Goal: Transaction & Acquisition: Purchase product/service

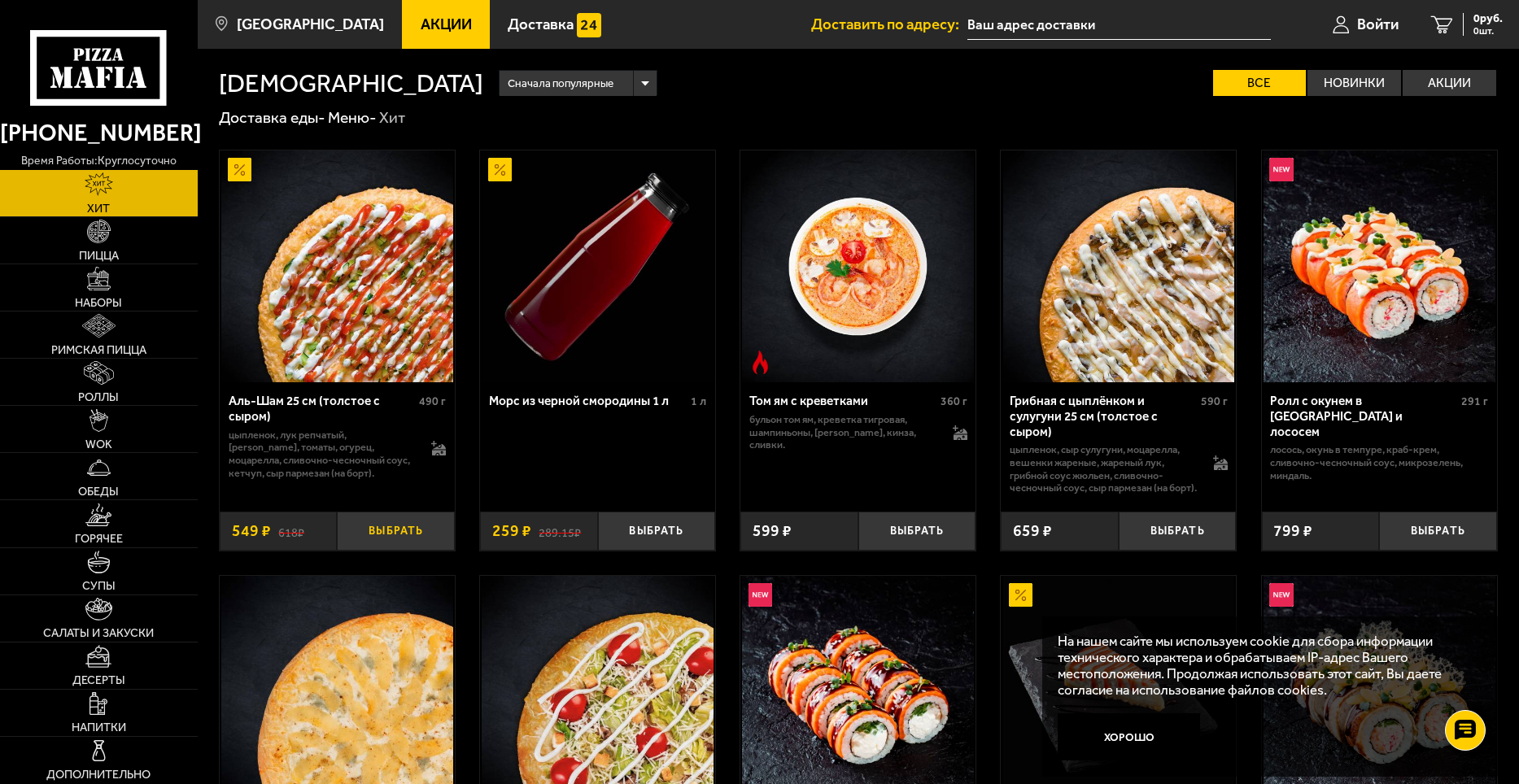
click at [397, 545] on button "Выбрать" at bounding box center [395, 530] width 118 height 39
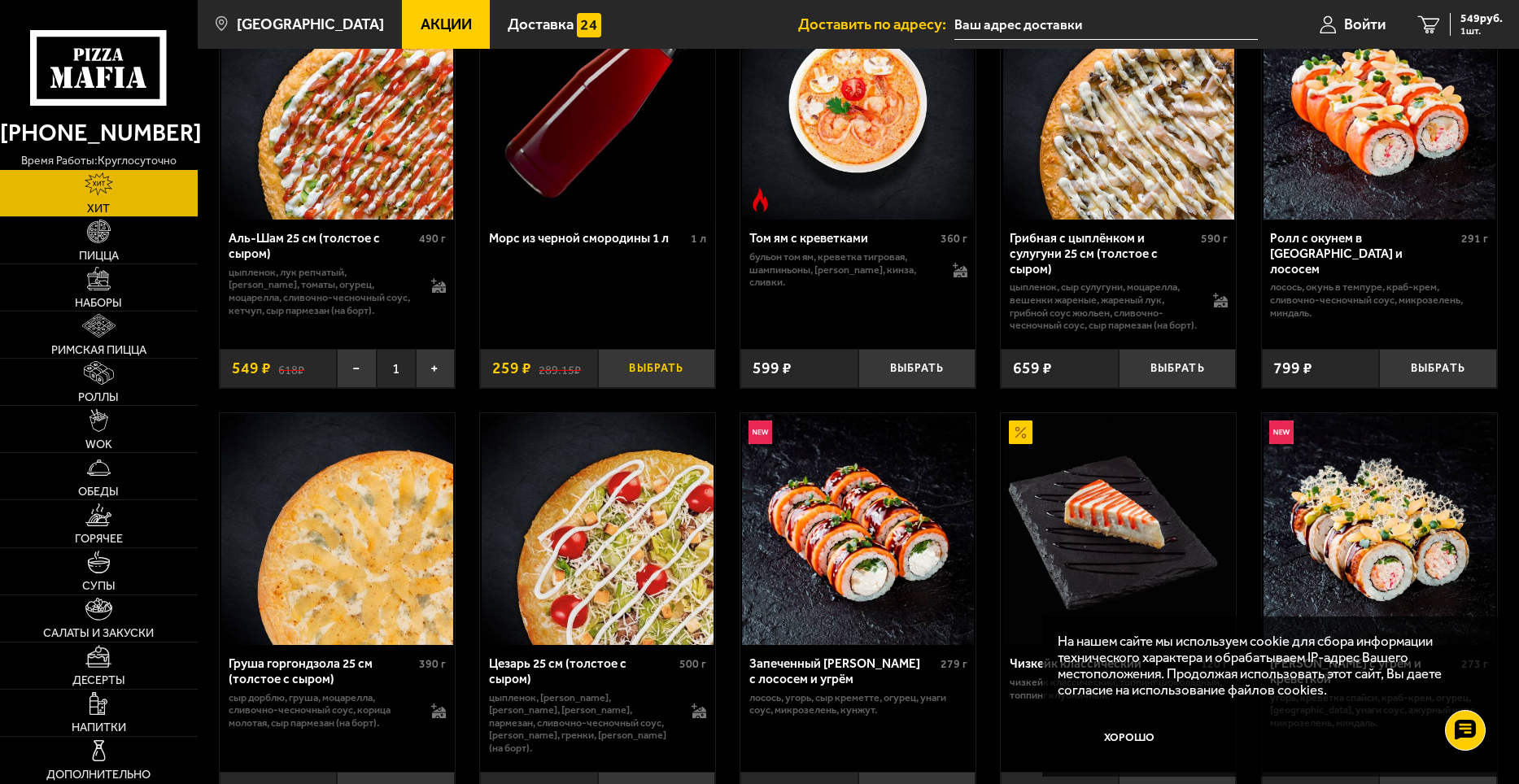
scroll to position [325, 0]
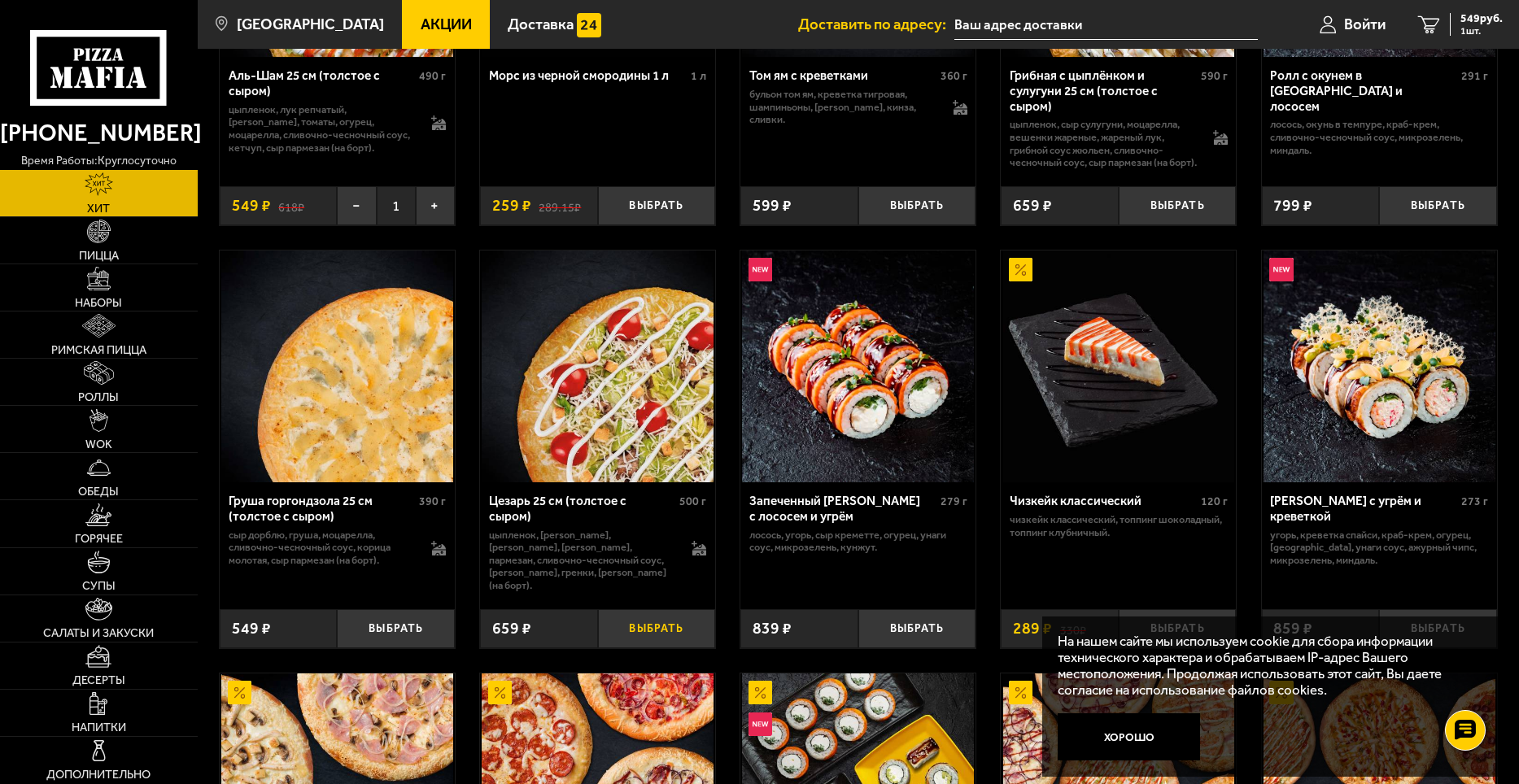
click at [675, 630] on button "Выбрать" at bounding box center [656, 628] width 118 height 39
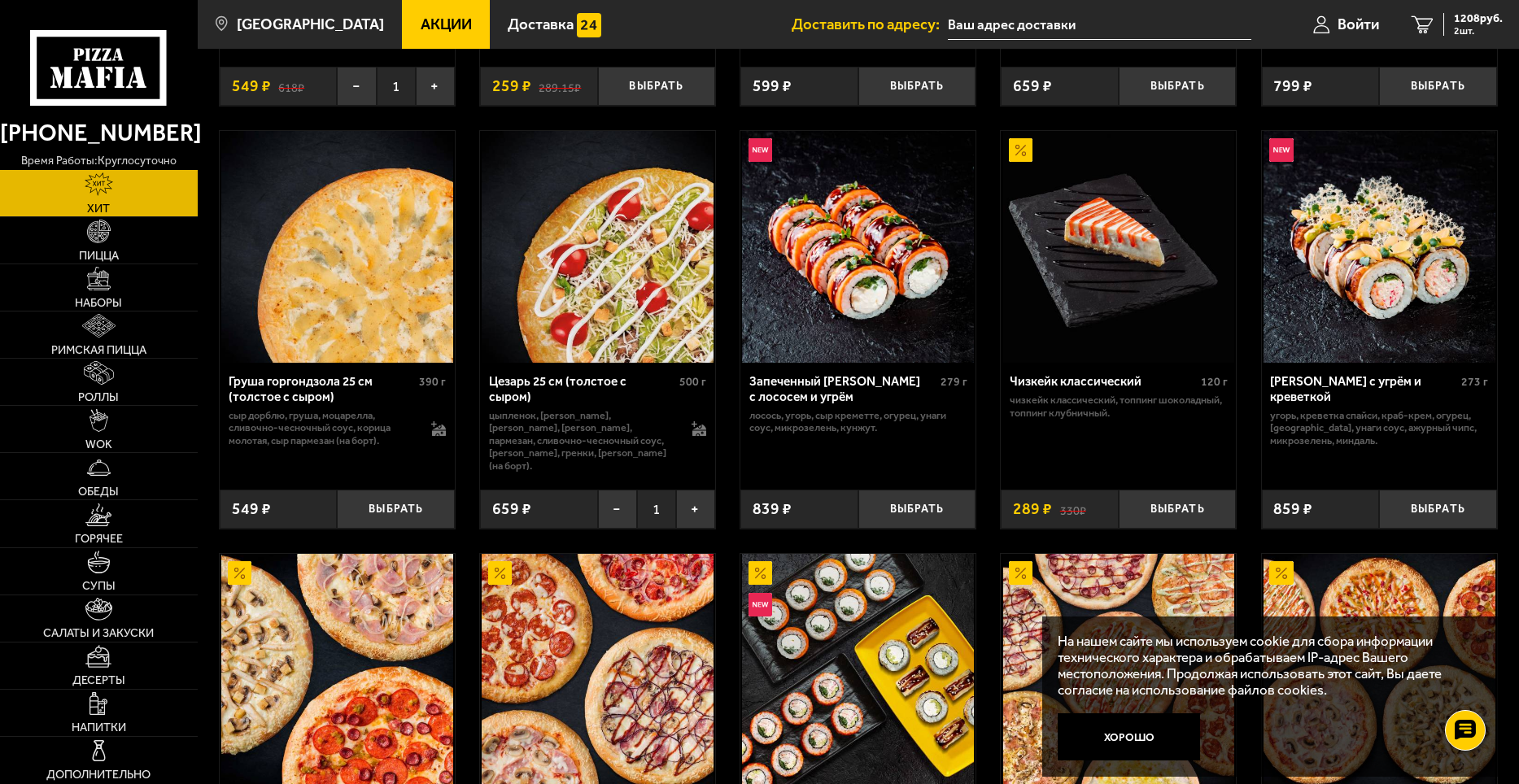
scroll to position [0, 0]
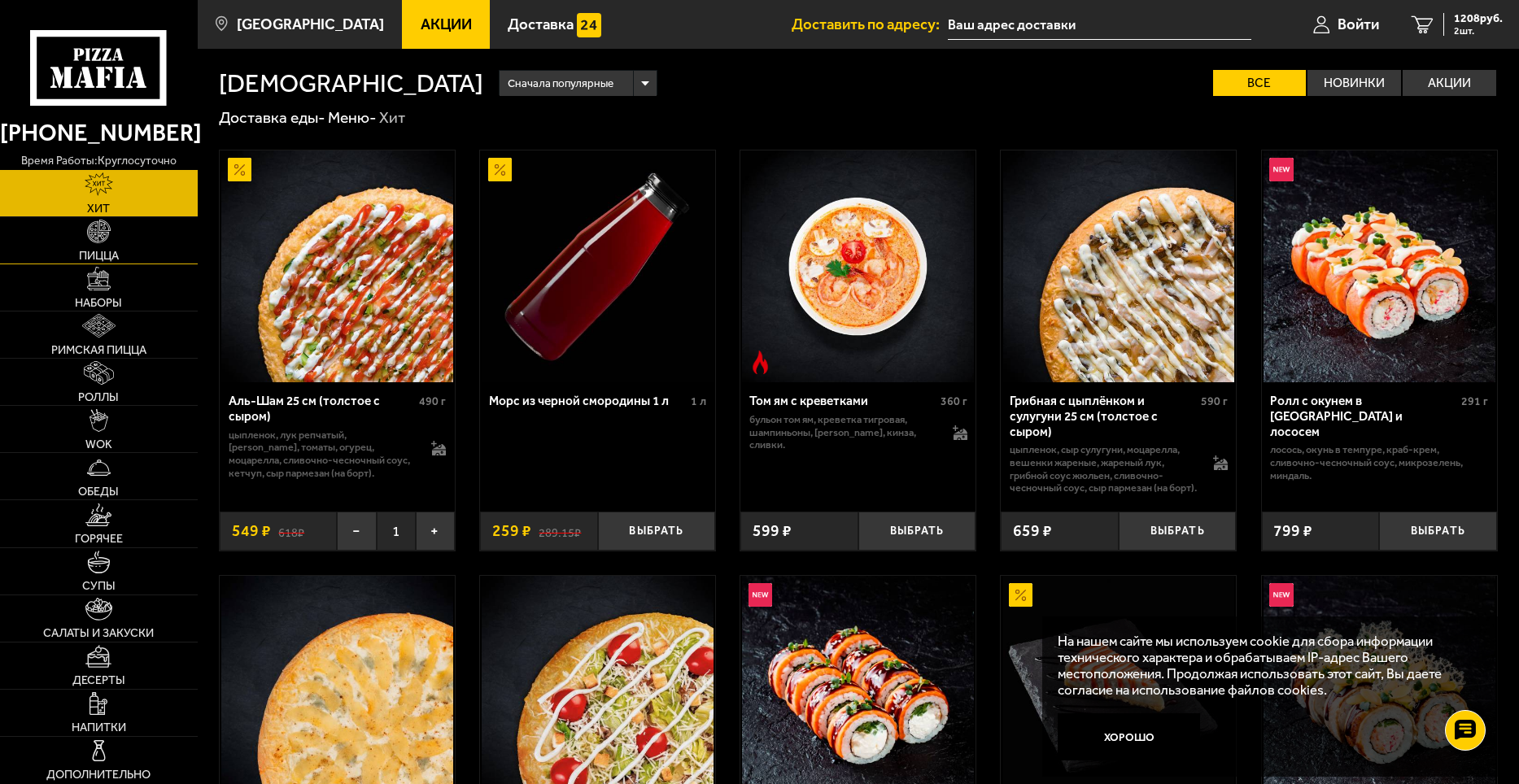
click at [86, 244] on link "Пицца" at bounding box center [99, 240] width 197 height 46
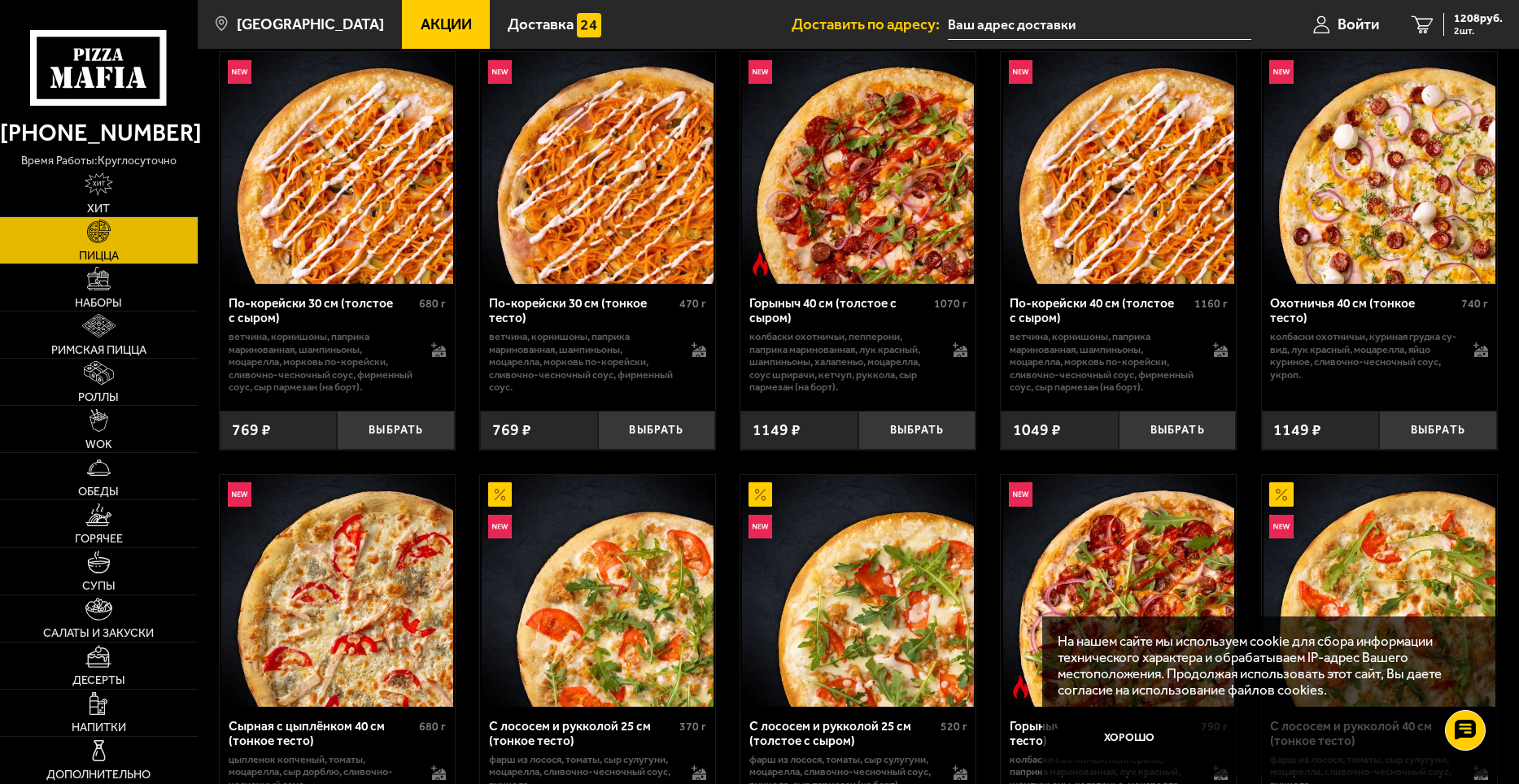
scroll to position [2033, 0]
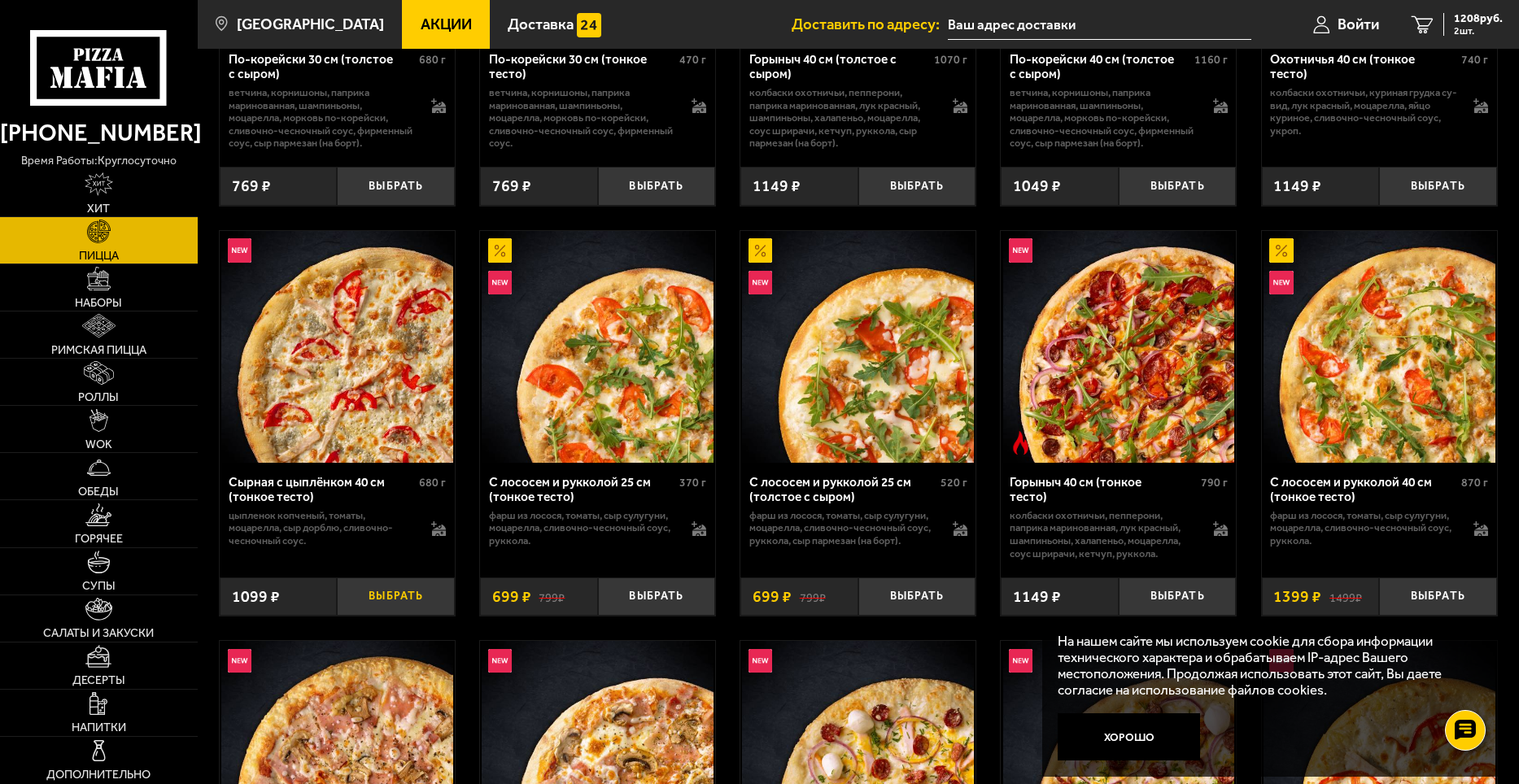
click at [406, 591] on button "Выбрать" at bounding box center [395, 597] width 118 height 39
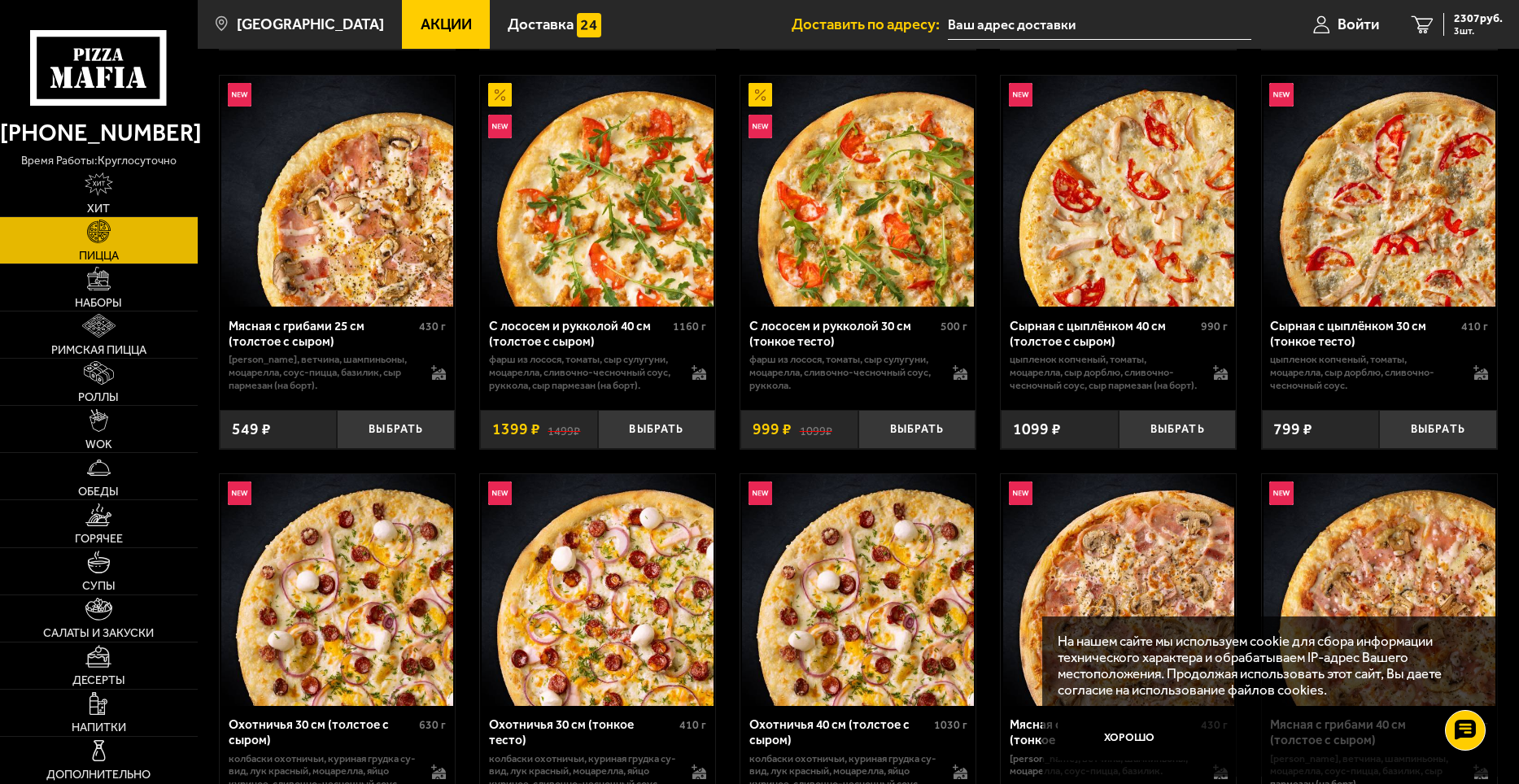
scroll to position [2684, 0]
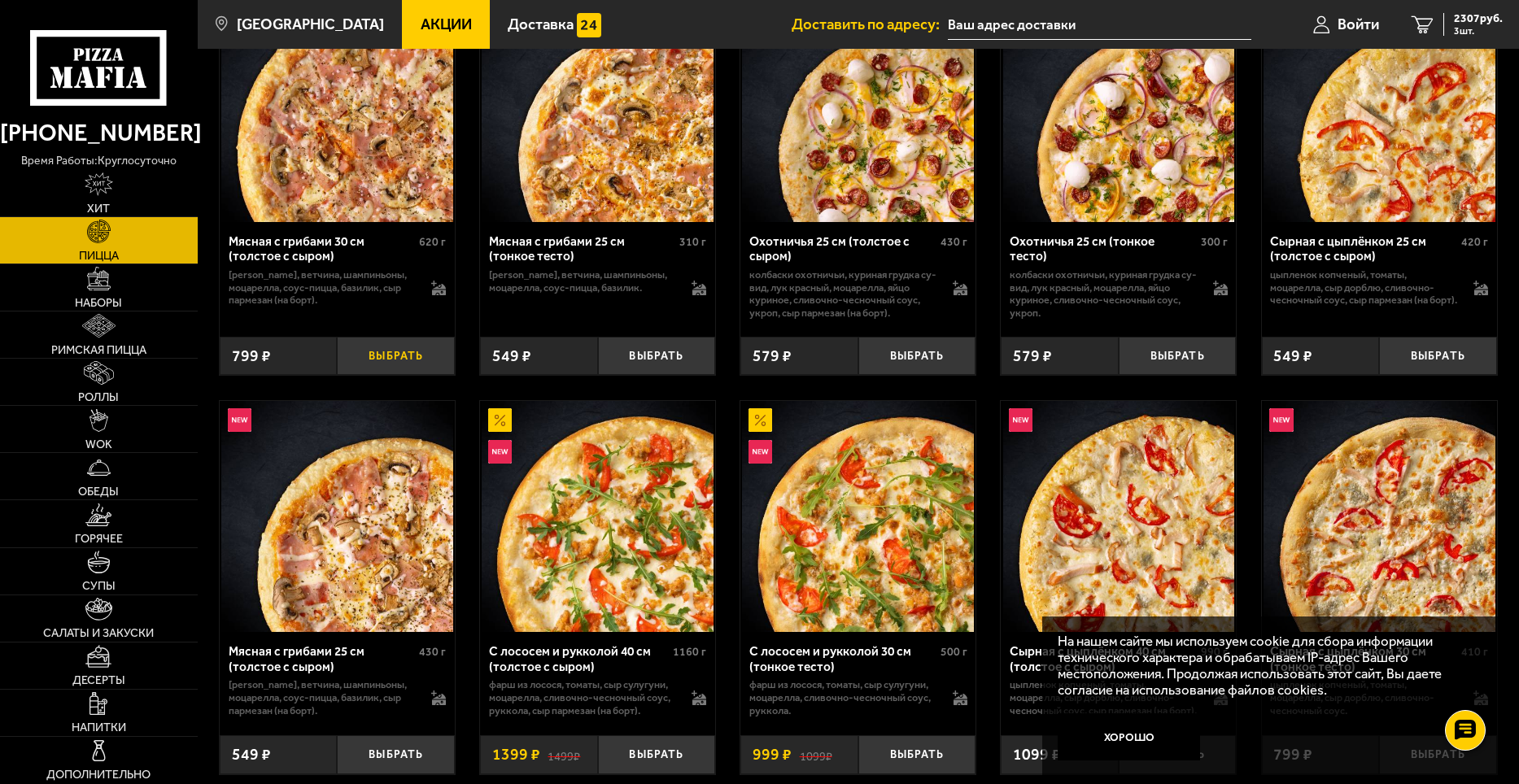
click at [422, 350] on button "Выбрать" at bounding box center [395, 356] width 118 height 39
click at [1465, 27] on span "4 шт." at bounding box center [1477, 31] width 48 height 10
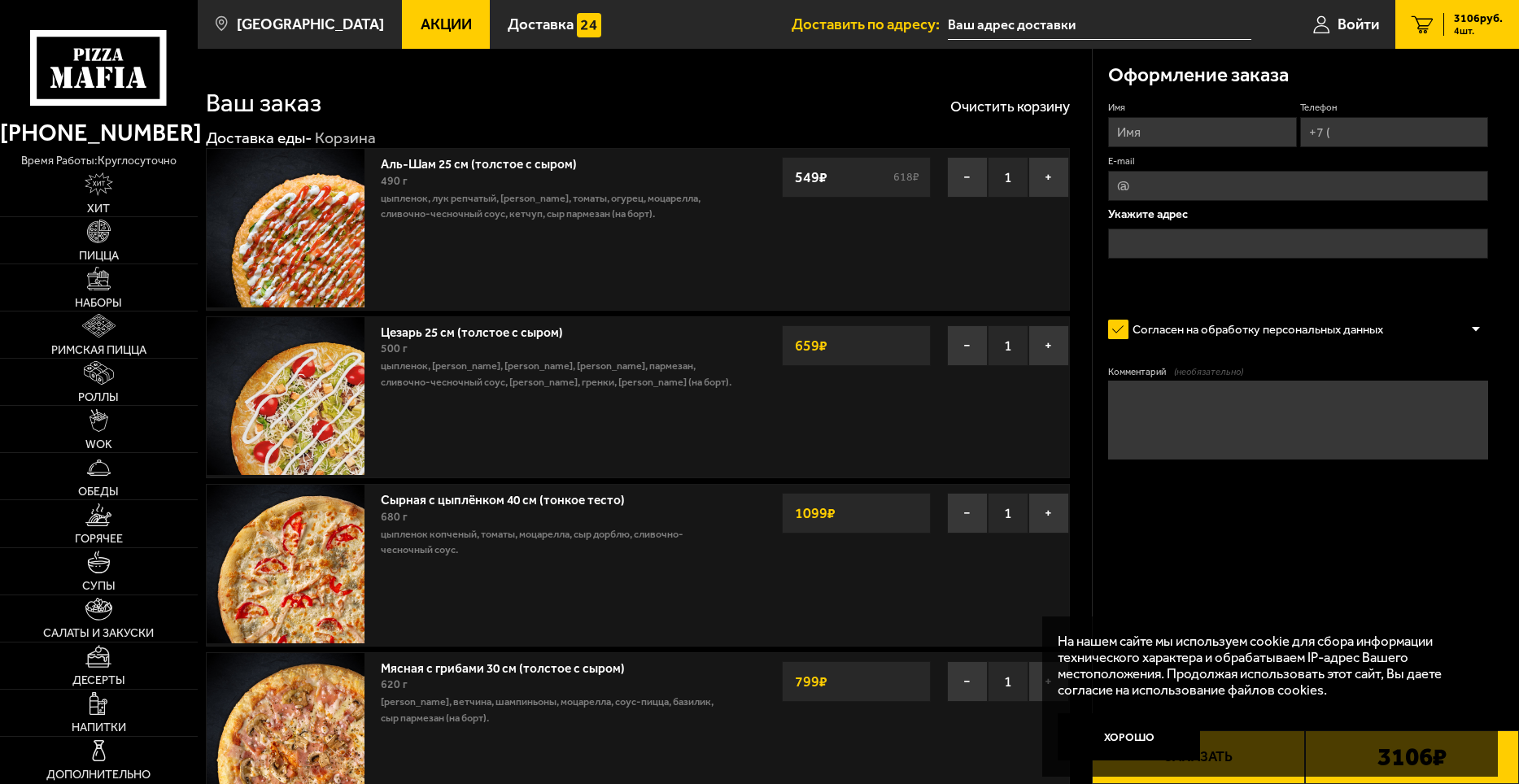
click at [861, 179] on div "549 ₽ 618 ₽" at bounding box center [856, 177] width 149 height 40
click at [796, 178] on strong "549 ₽" at bounding box center [810, 178] width 40 height 31
click at [967, 175] on button "−" at bounding box center [967, 177] width 40 height 40
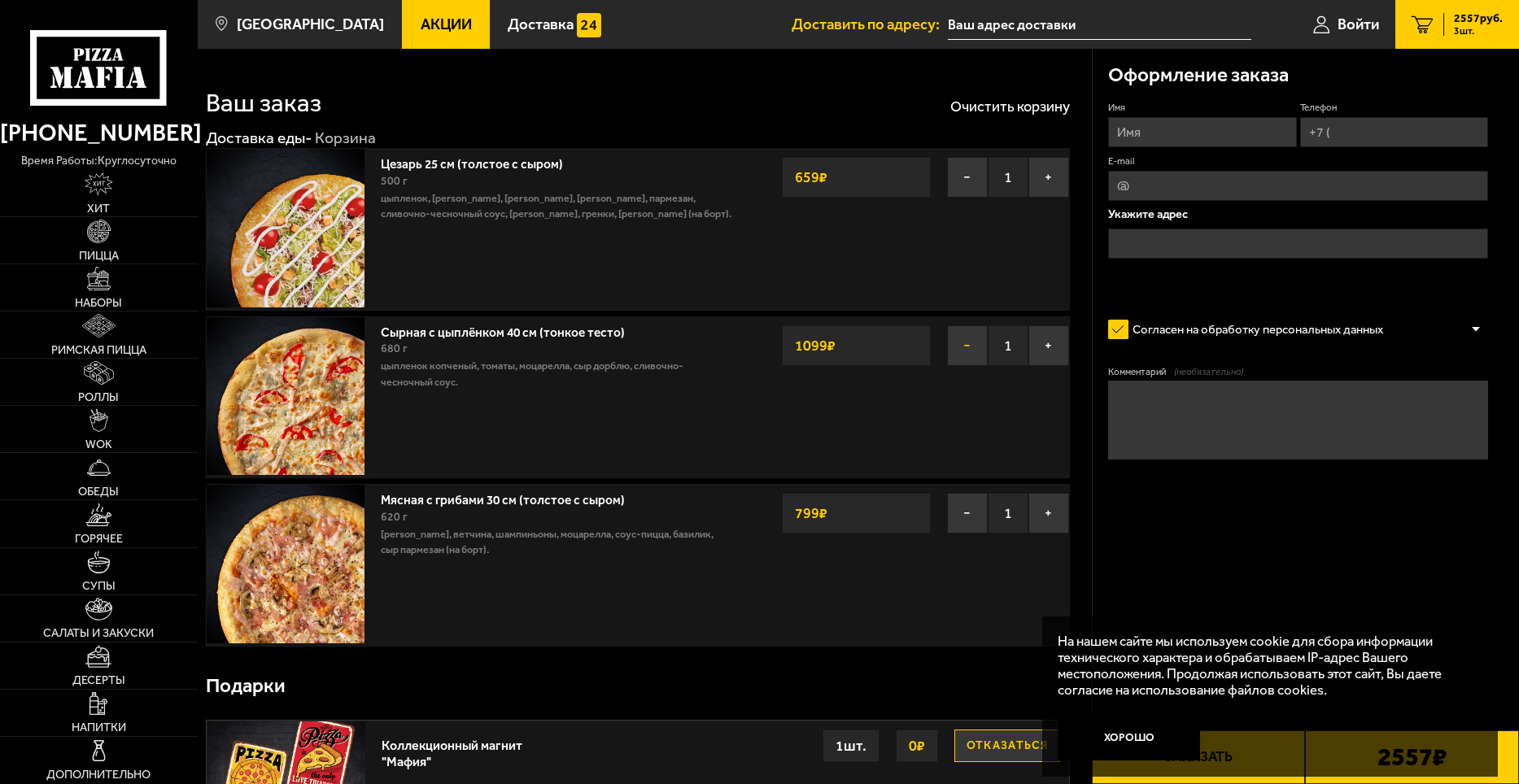
click at [965, 348] on button "−" at bounding box center [967, 345] width 40 height 40
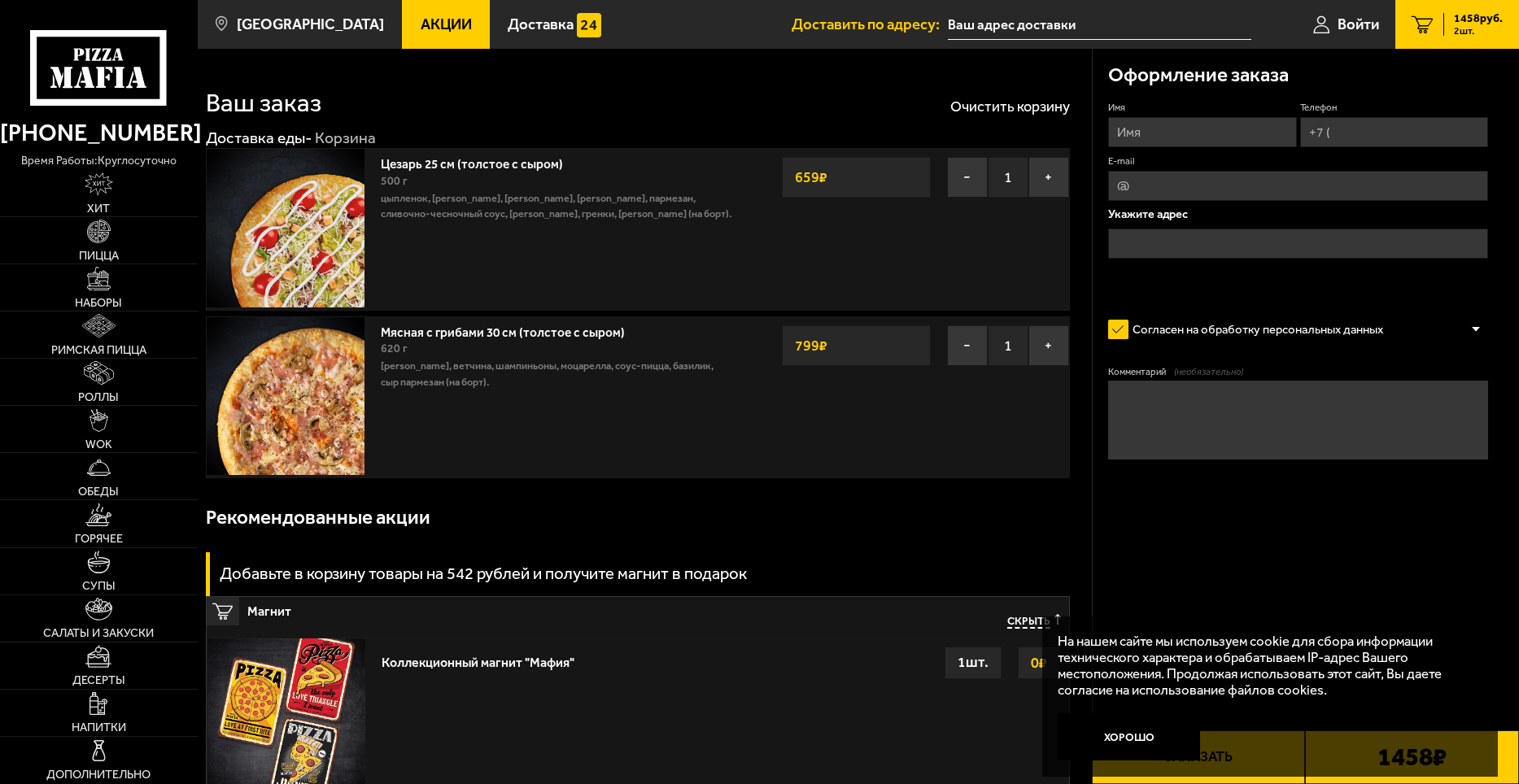
click at [965, 348] on button "−" at bounding box center [967, 345] width 40 height 40
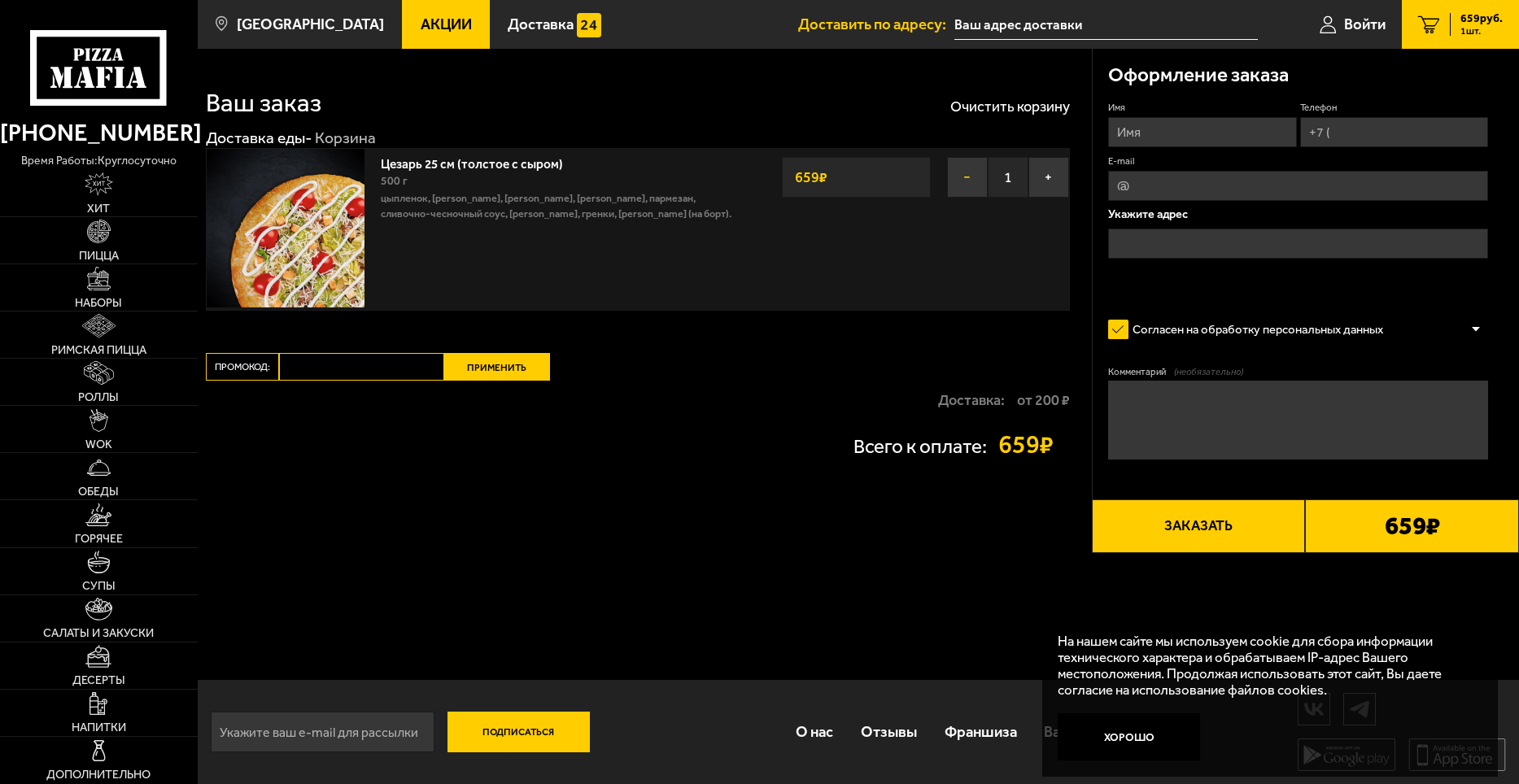
click at [970, 183] on button "−" at bounding box center [967, 177] width 40 height 40
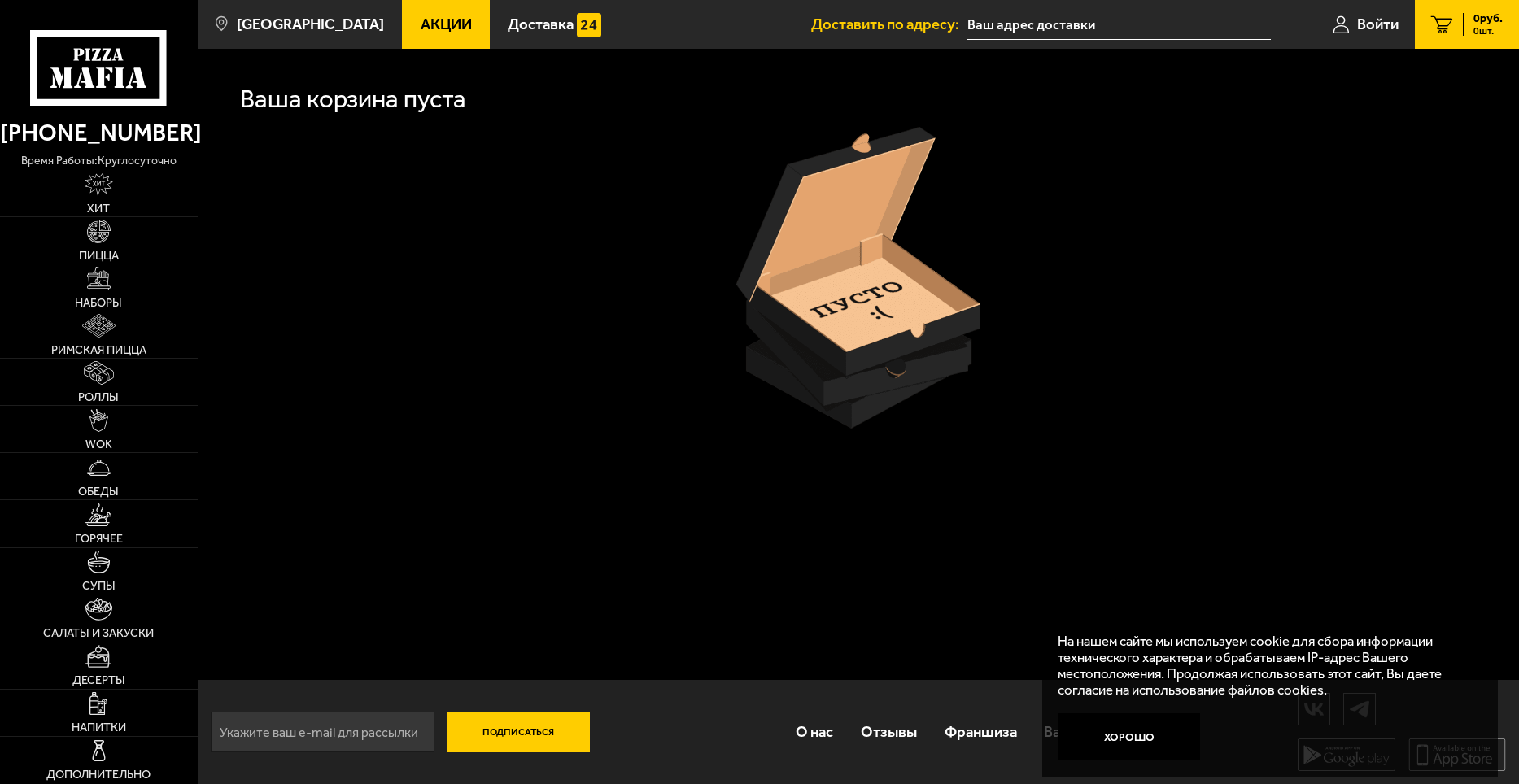
click at [94, 228] on img at bounding box center [99, 231] width 24 height 24
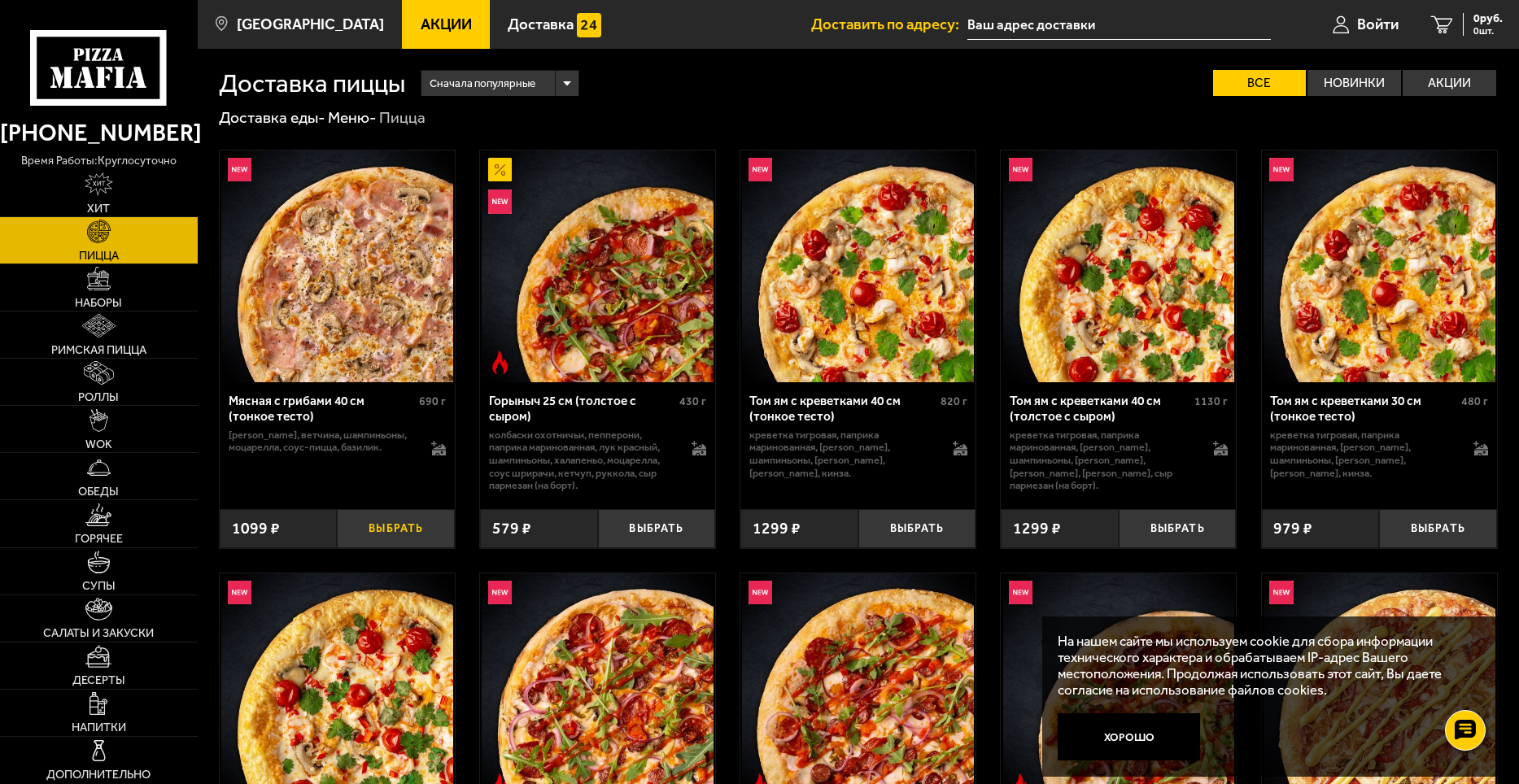
click at [386, 523] on button "Выбрать" at bounding box center [395, 528] width 118 height 39
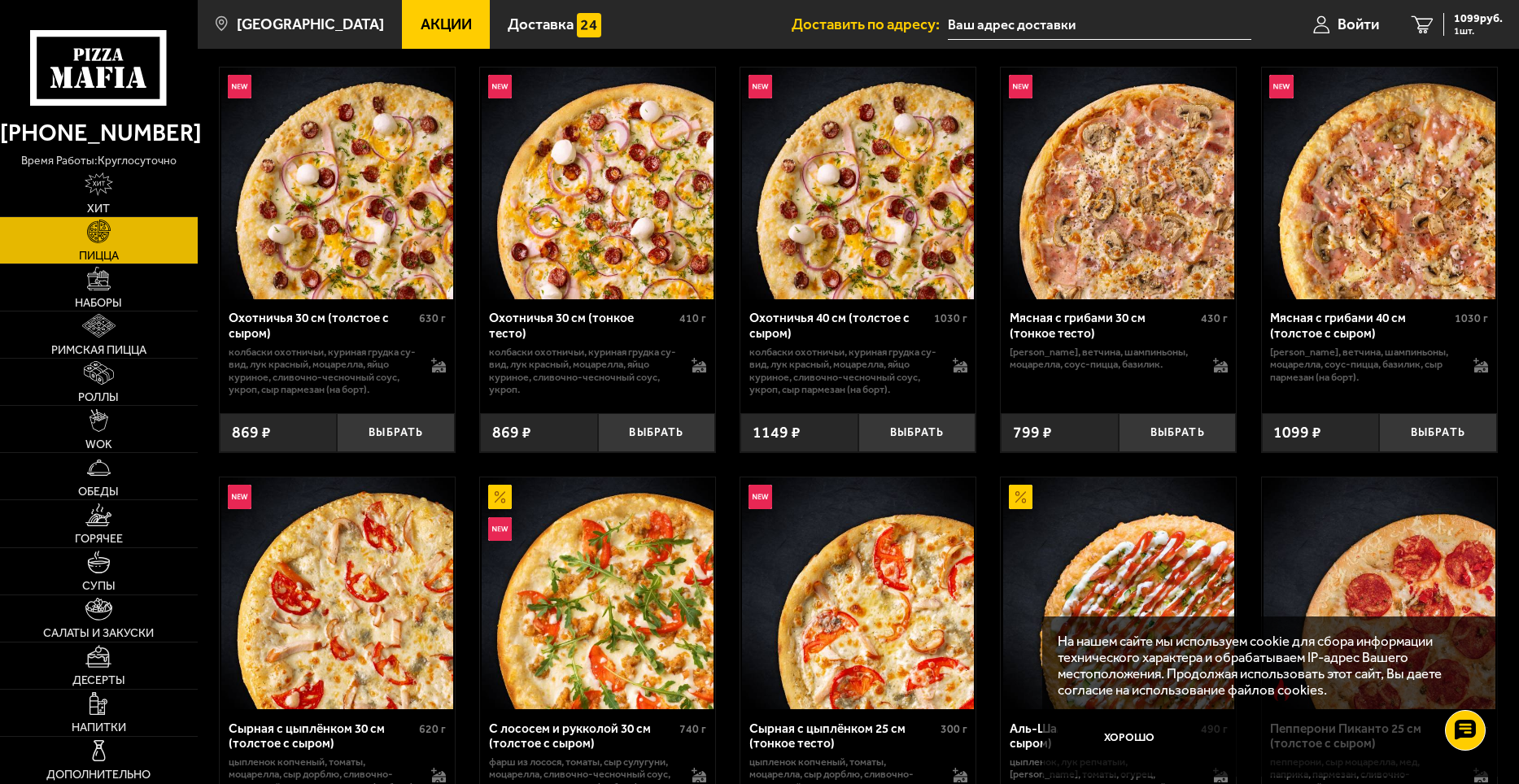
scroll to position [3741, 0]
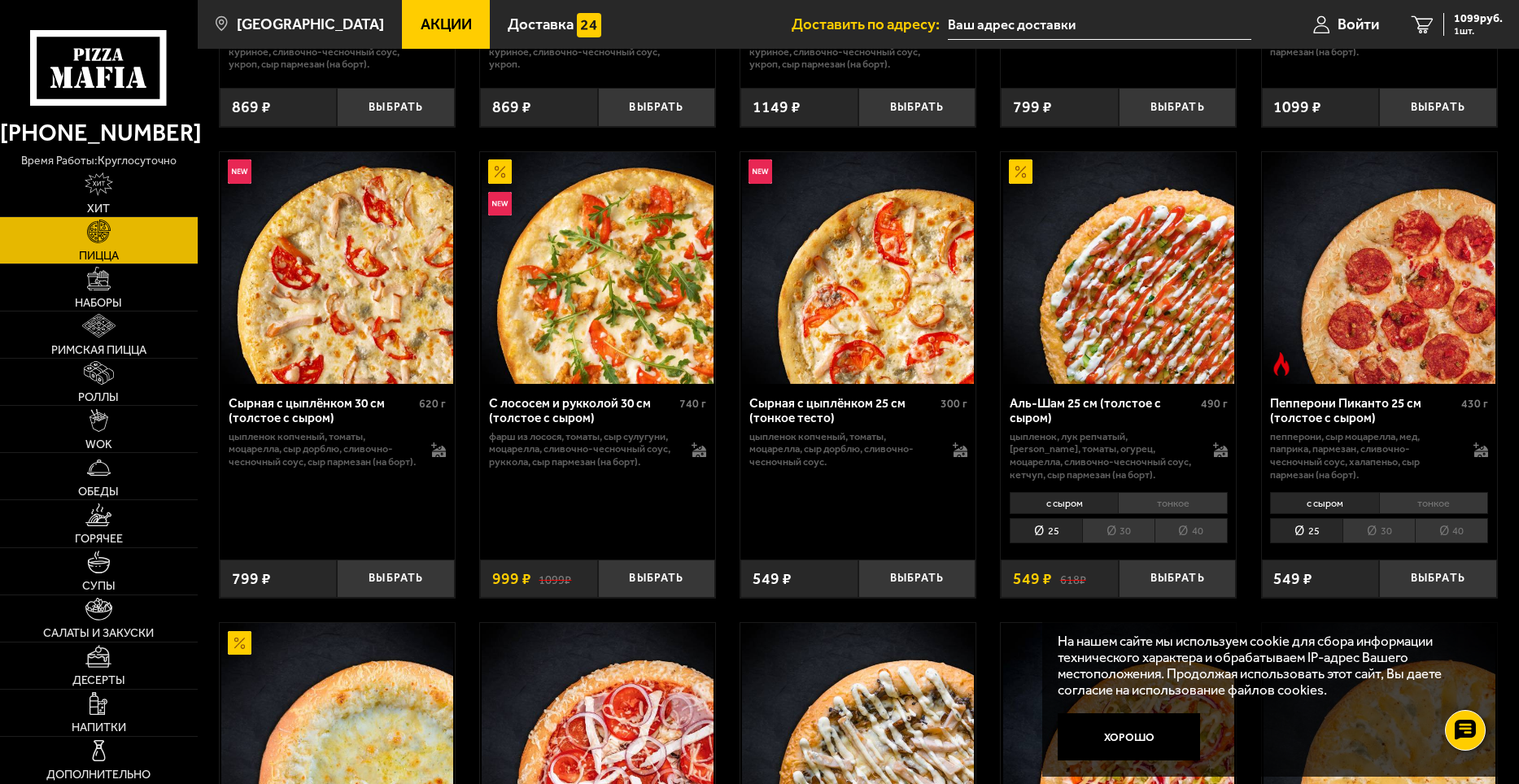
click at [1113, 537] on li "30" at bounding box center [1118, 530] width 72 height 25
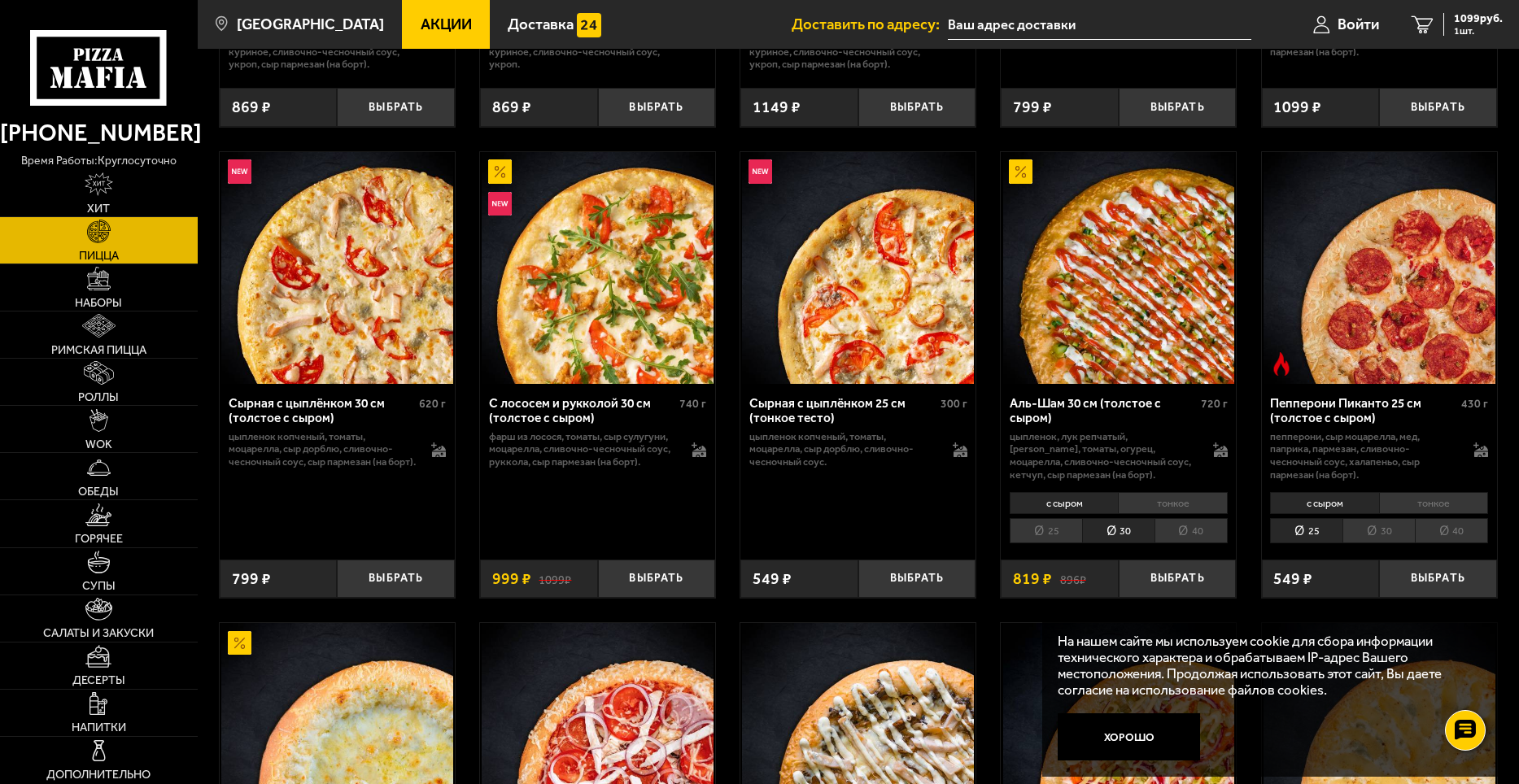
click at [1163, 538] on li "40" at bounding box center [1190, 530] width 73 height 25
click at [1126, 542] on li "30" at bounding box center [1118, 530] width 72 height 25
click at [1161, 583] on button "Выбрать" at bounding box center [1177, 579] width 118 height 39
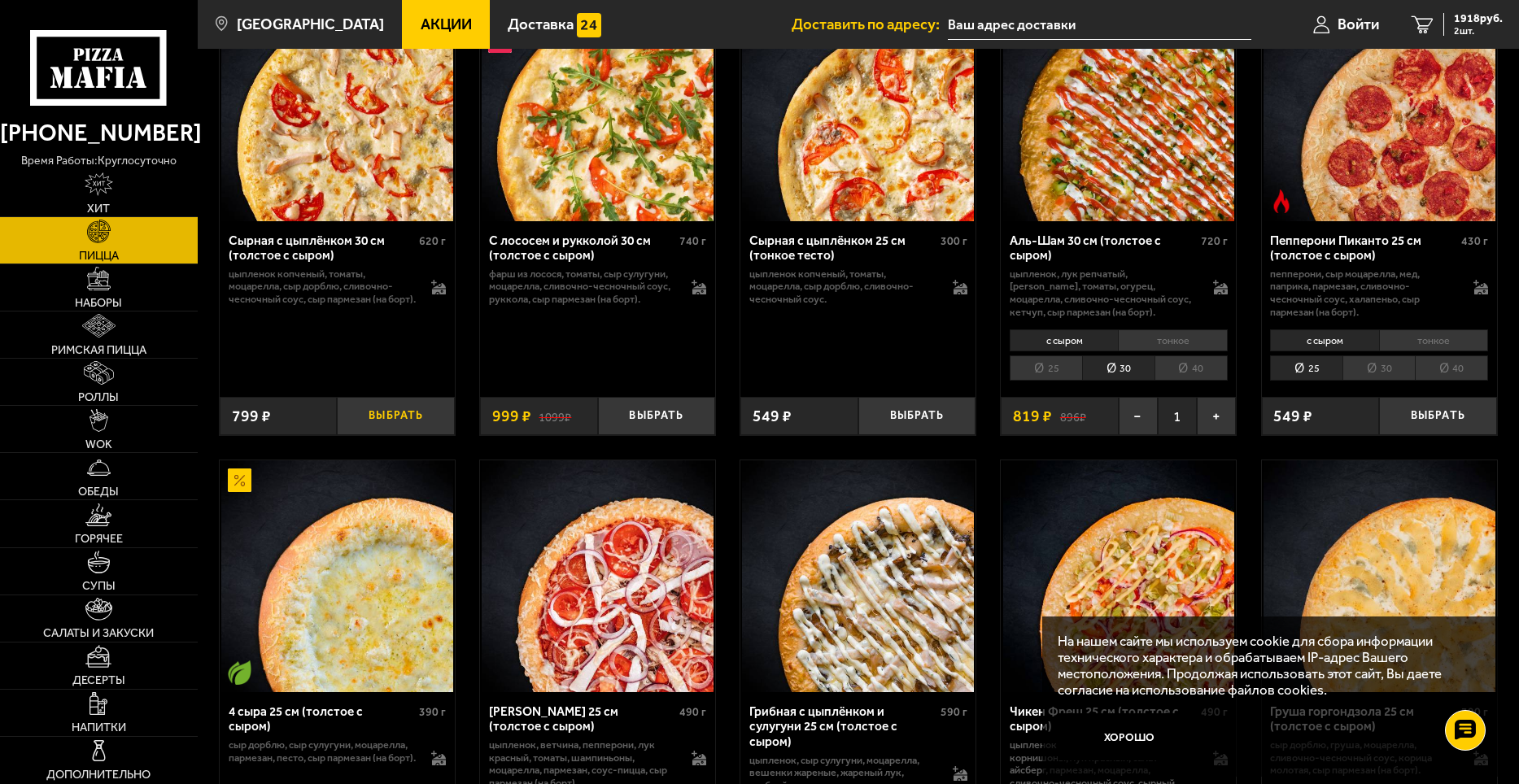
click at [417, 425] on button "Выбрать" at bounding box center [395, 416] width 118 height 39
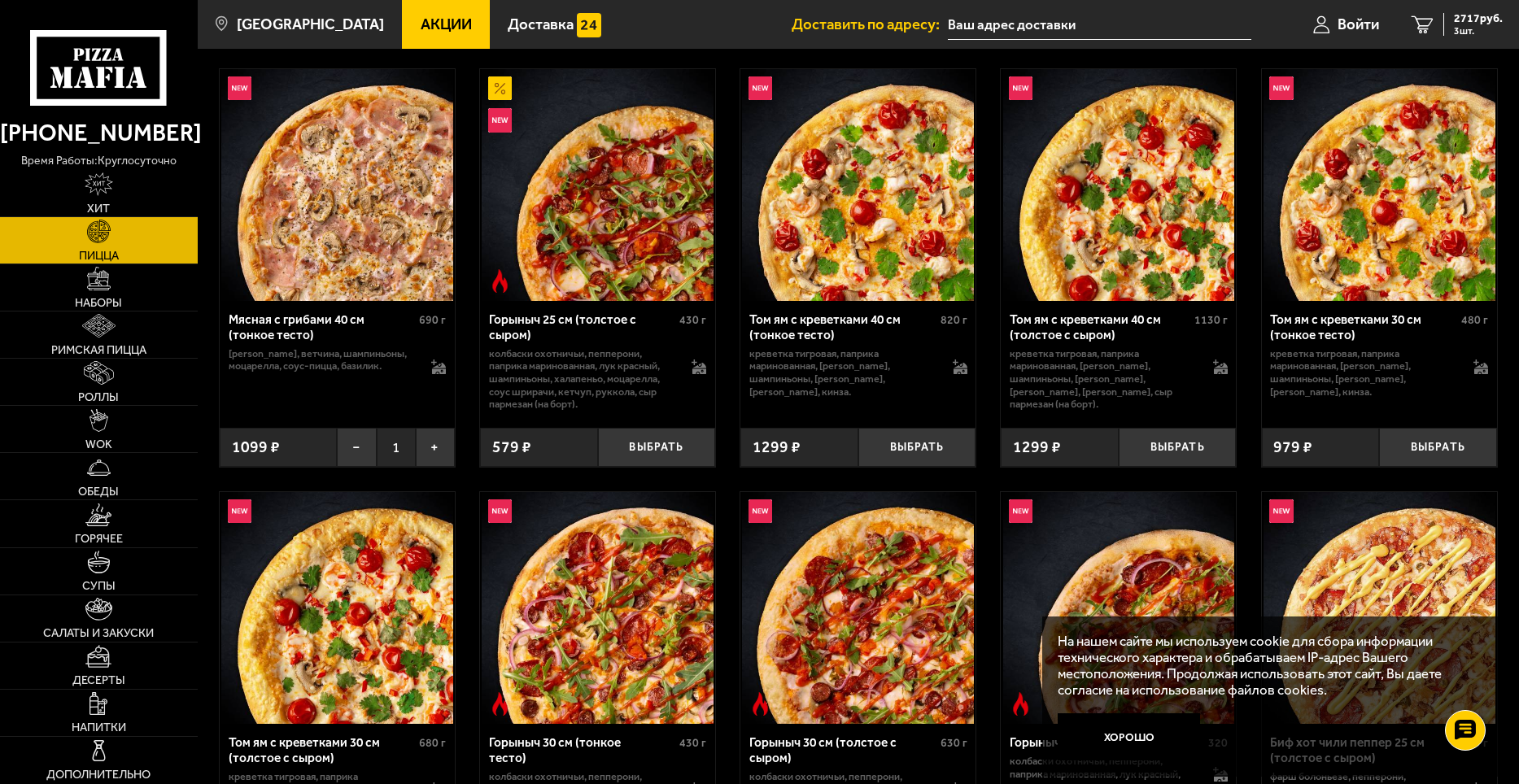
scroll to position [163, 0]
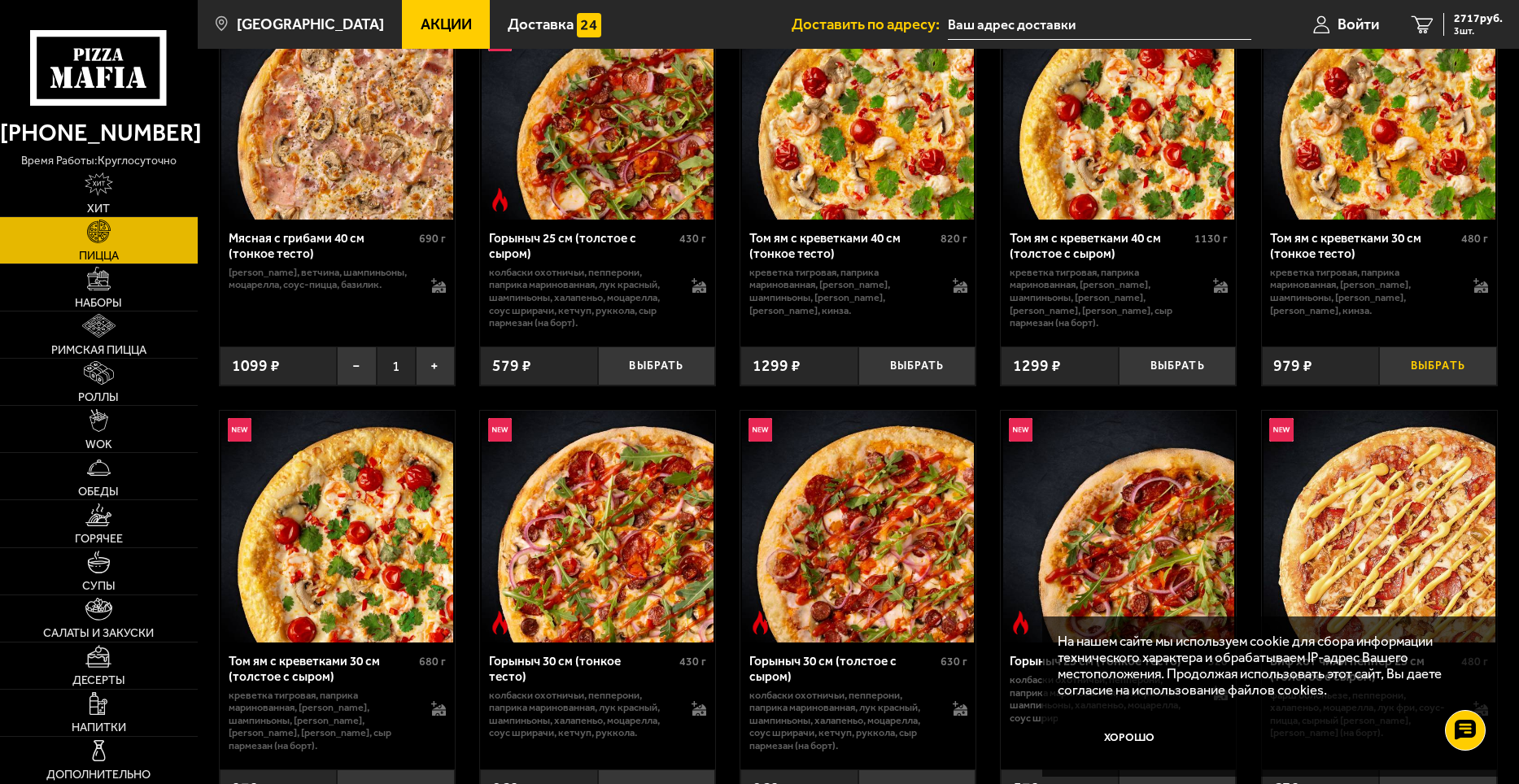
click at [1410, 359] on button "Выбрать" at bounding box center [1437, 366] width 118 height 39
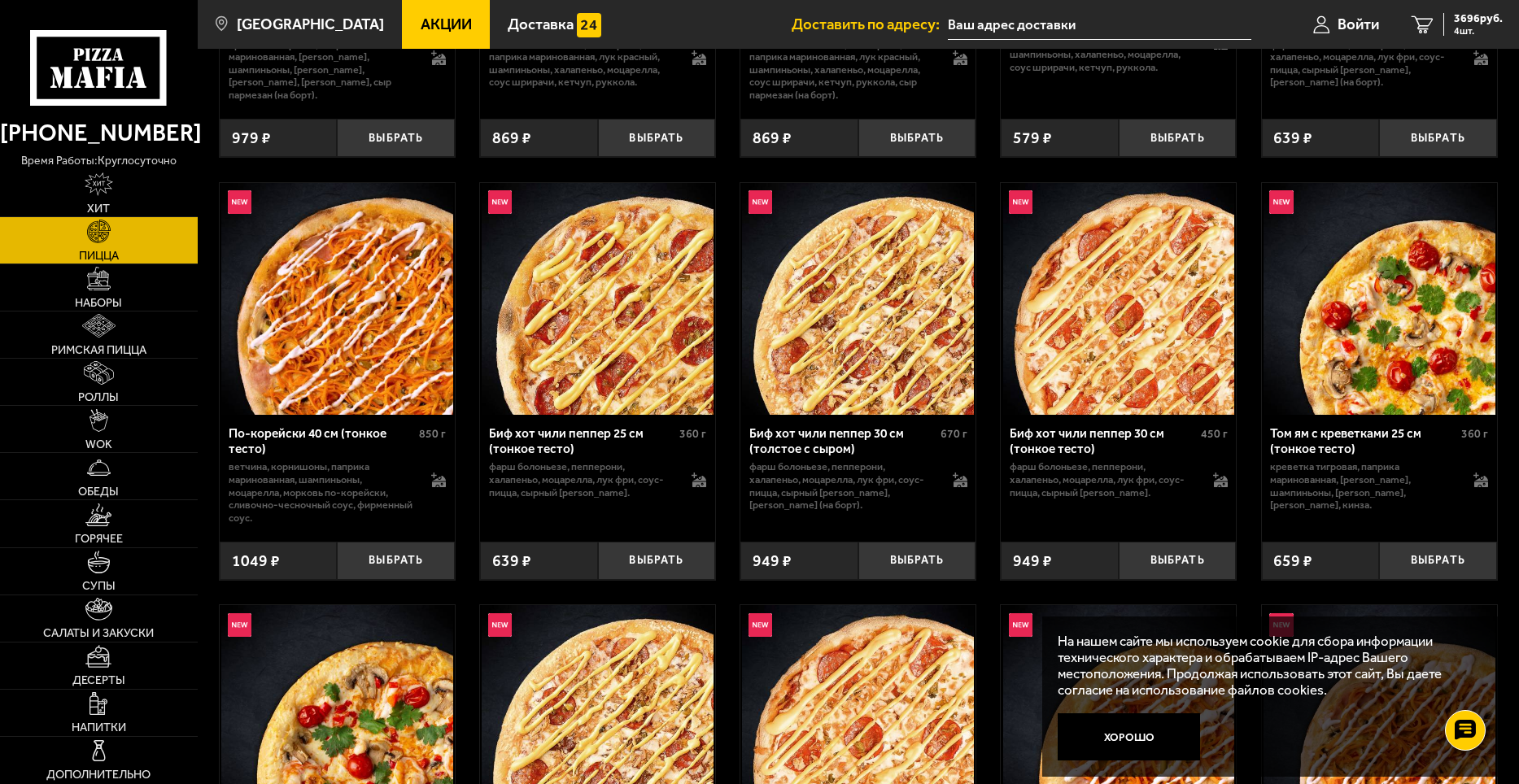
scroll to position [1057, 0]
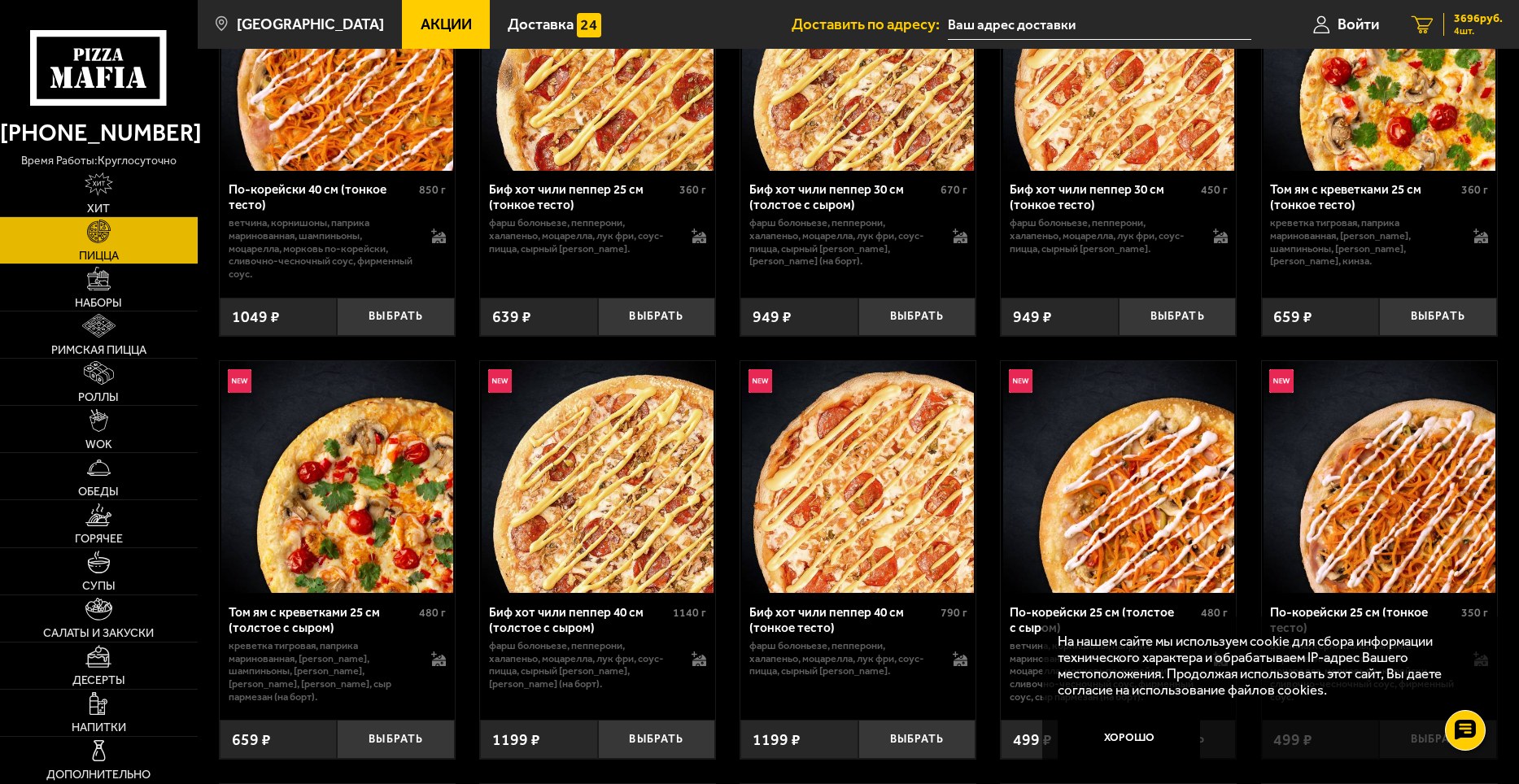
click at [1469, 20] on span "3696 руб." at bounding box center [1477, 19] width 48 height 12
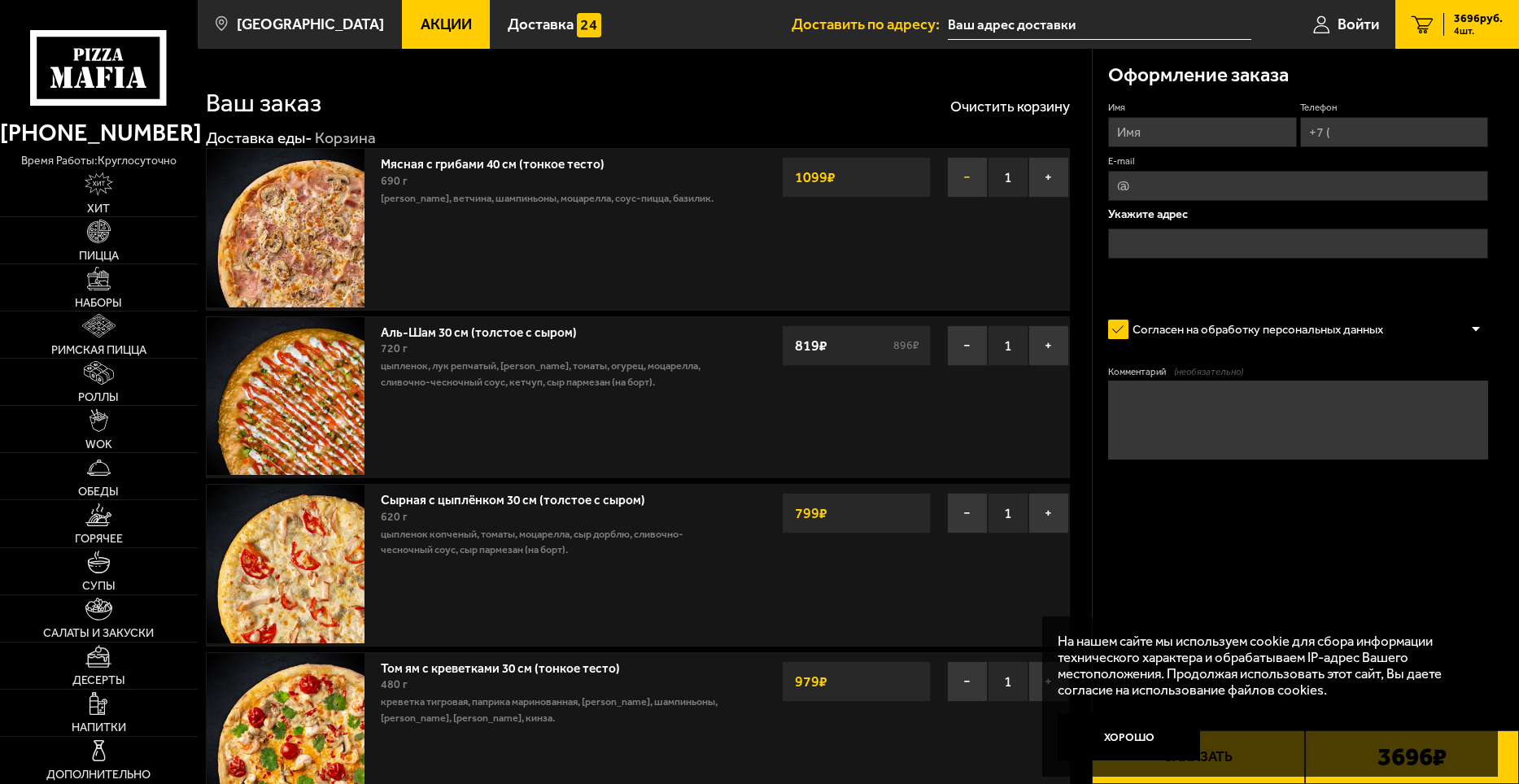
click at [970, 174] on button "−" at bounding box center [967, 177] width 40 height 40
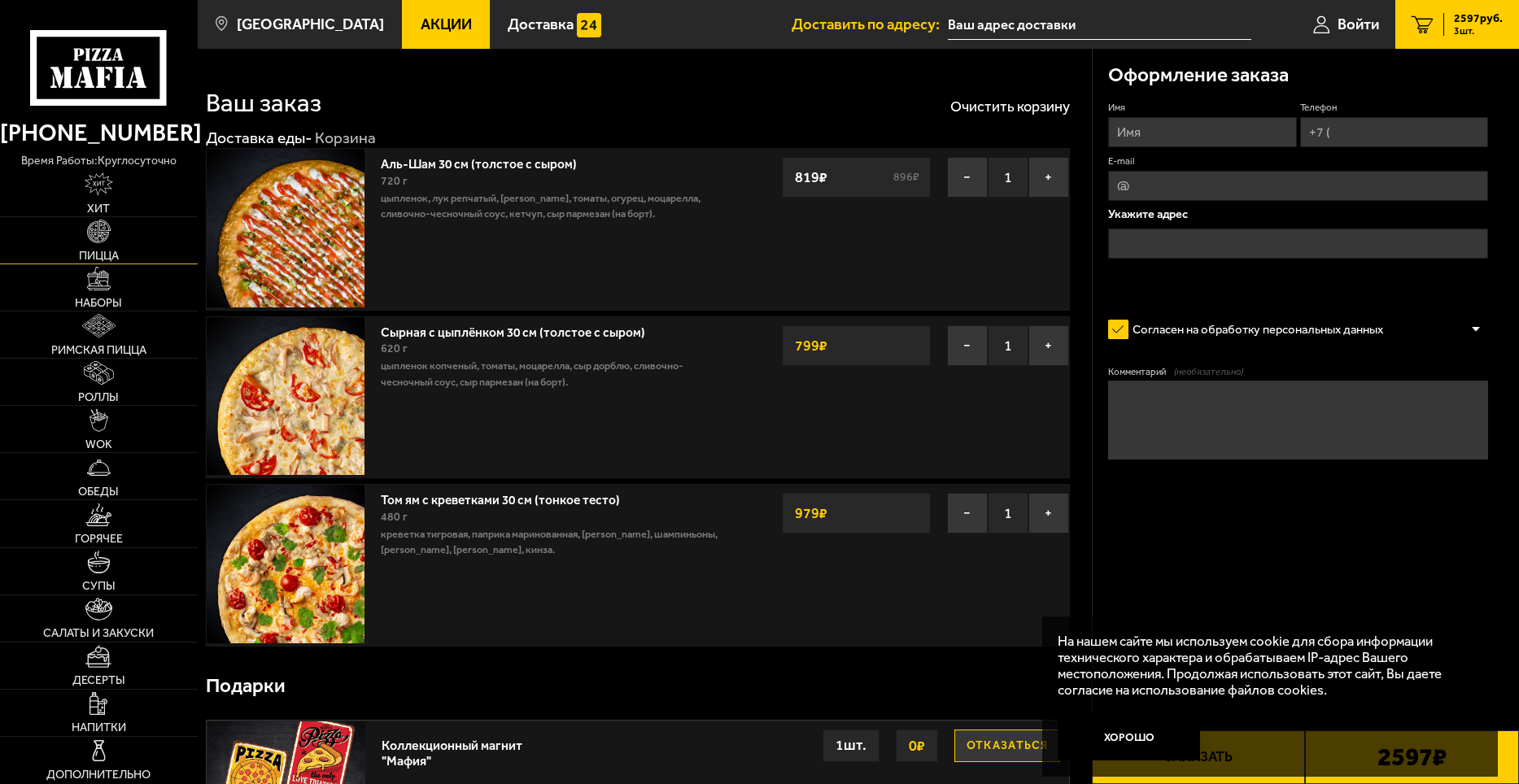
click at [94, 236] on img at bounding box center [99, 231] width 24 height 24
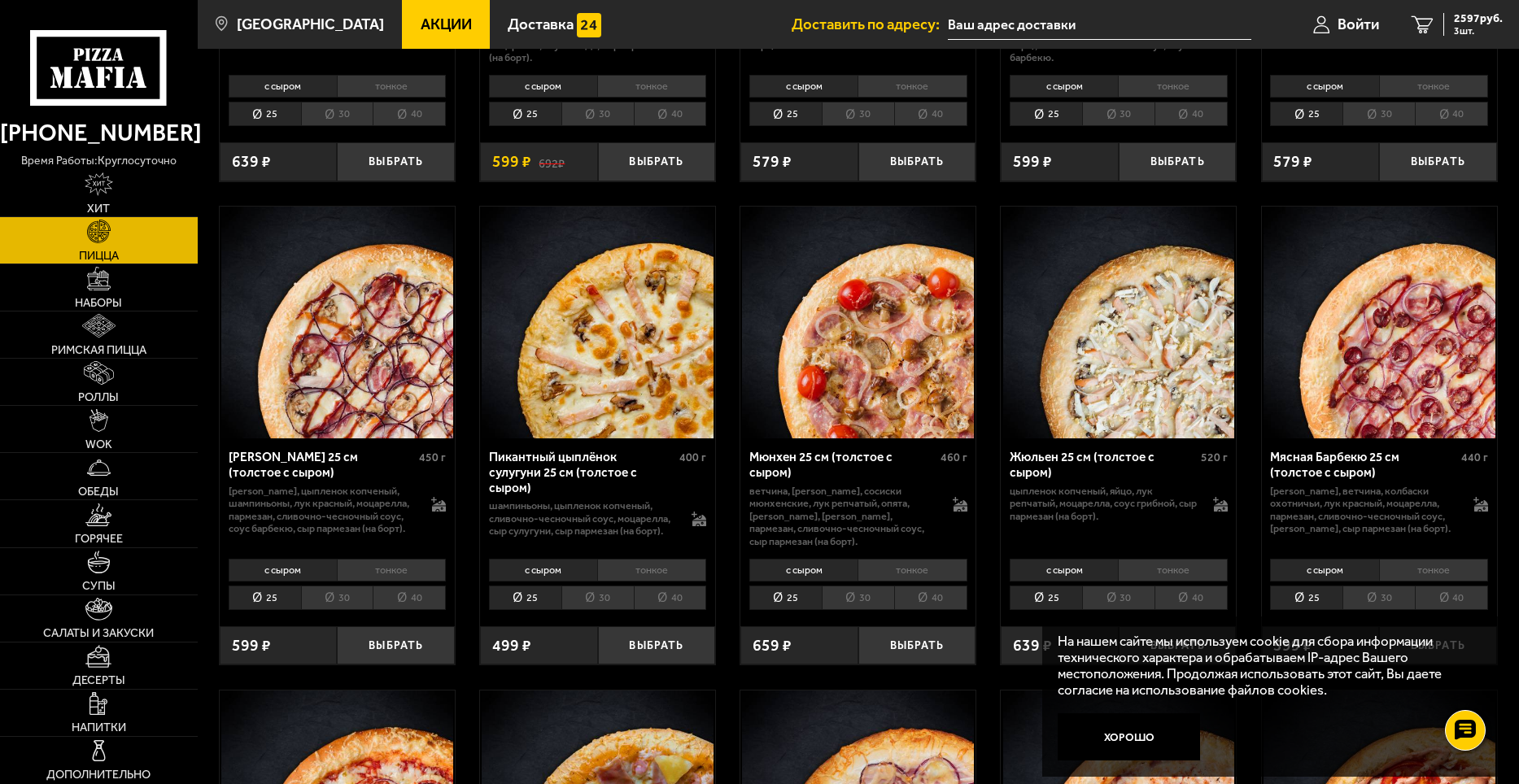
scroll to position [5693, 0]
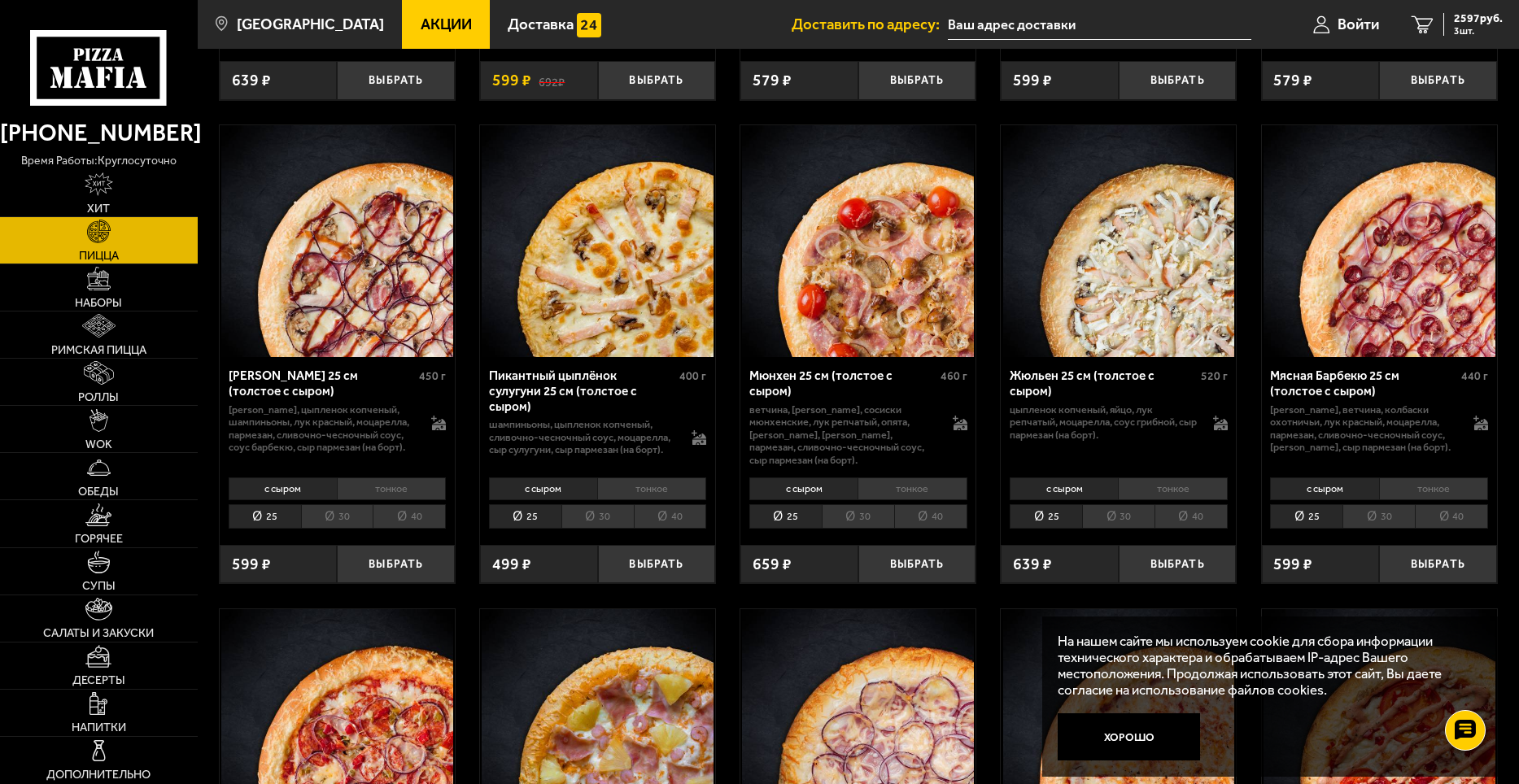
click at [1114, 529] on li "30" at bounding box center [1118, 517] width 72 height 25
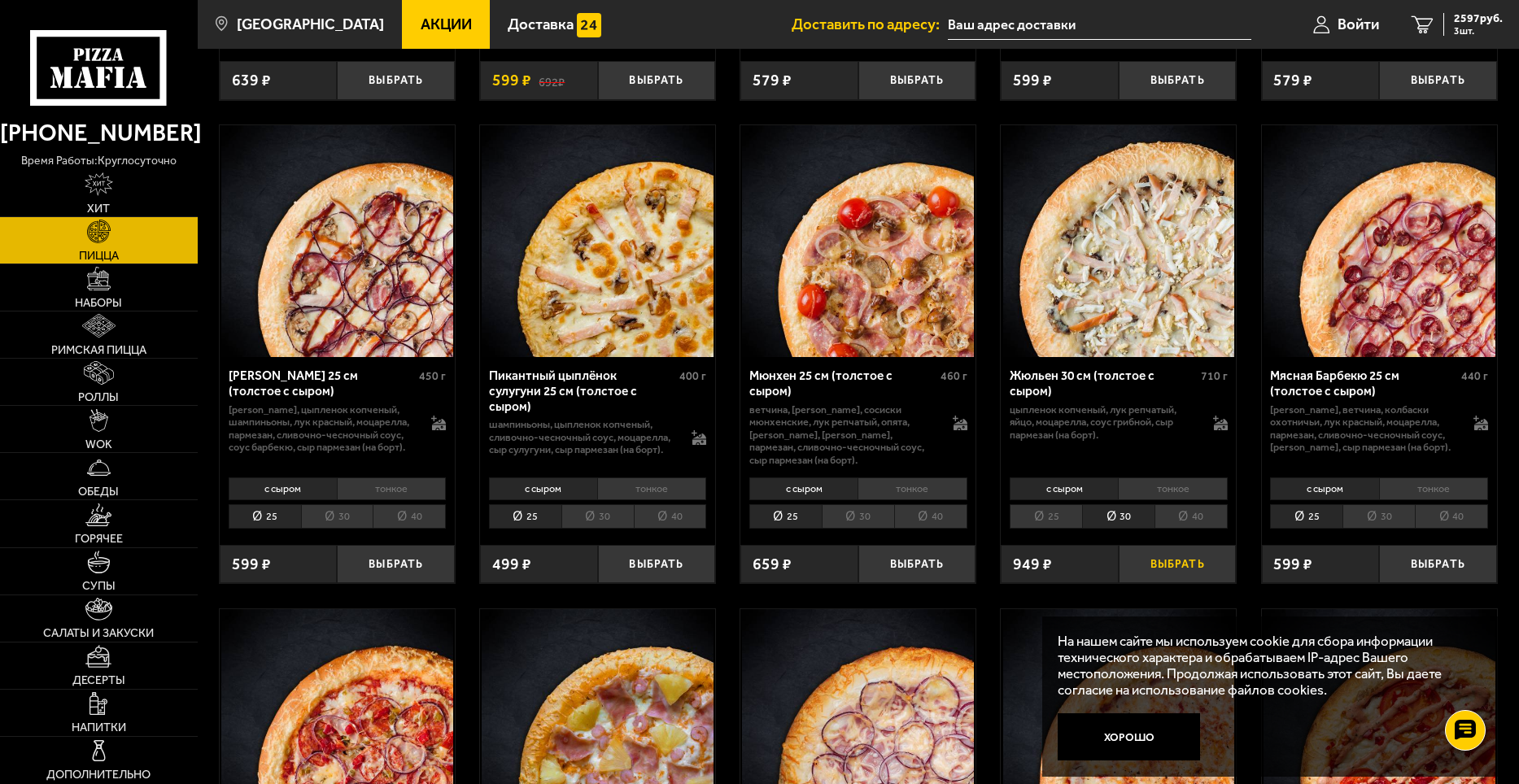
click at [1157, 584] on button "Выбрать" at bounding box center [1177, 564] width 118 height 39
click at [1482, 27] on span "4 шт." at bounding box center [1477, 31] width 48 height 10
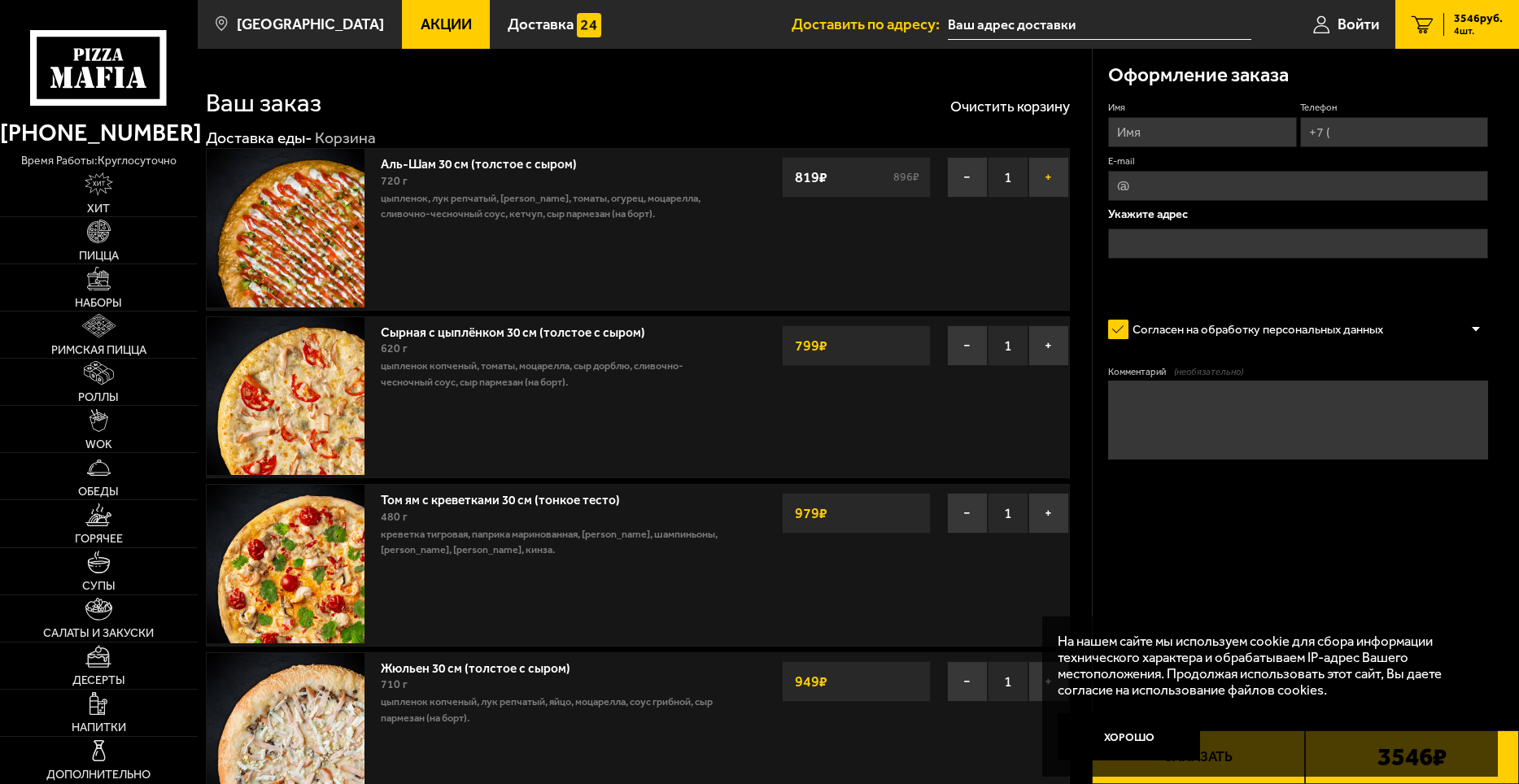
click at [1044, 175] on button "+" at bounding box center [1048, 177] width 40 height 40
click at [1035, 348] on button "+" at bounding box center [1048, 345] width 40 height 40
click at [1039, 519] on button "+" at bounding box center [1048, 513] width 40 height 40
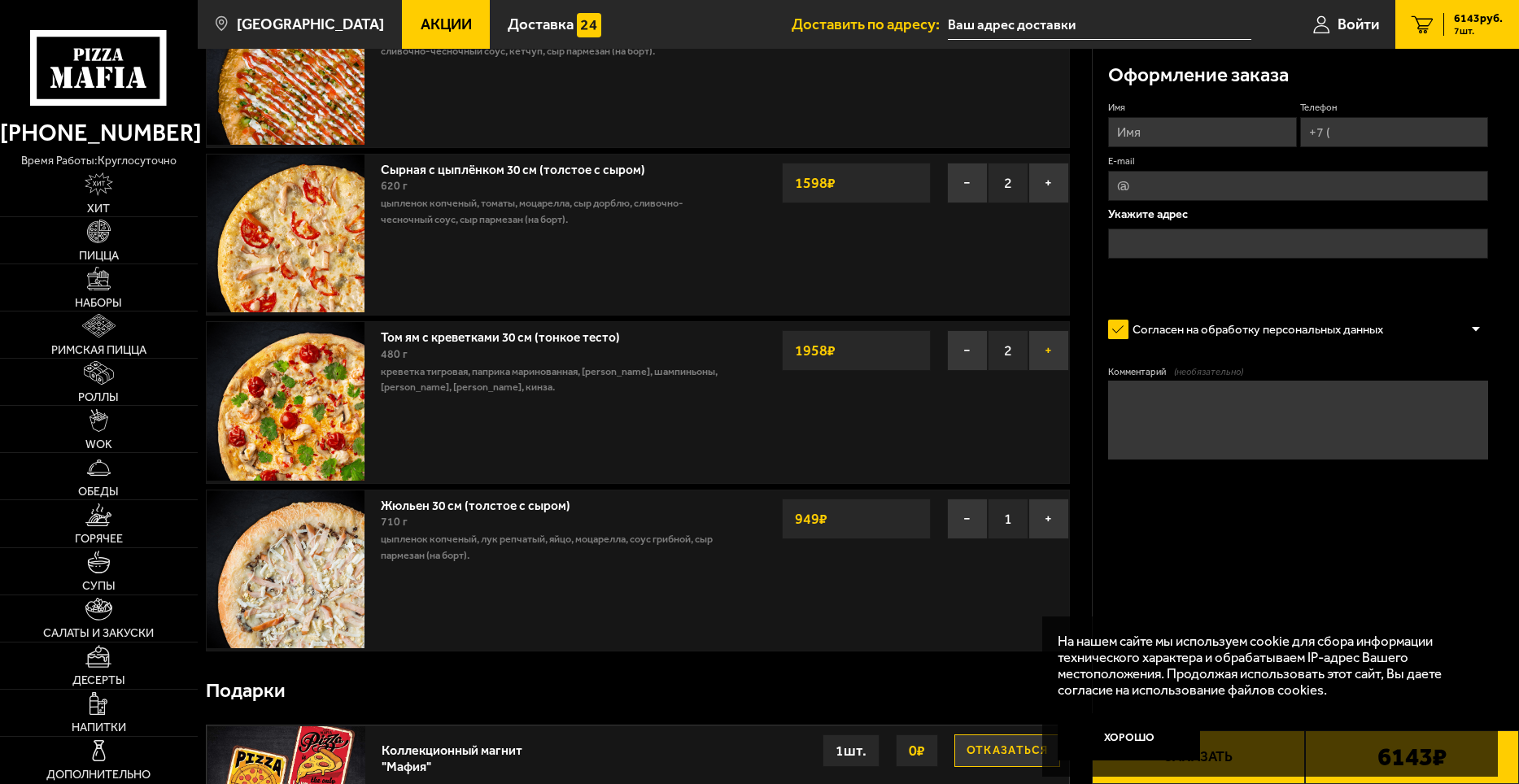
click at [1039, 519] on button "+" at bounding box center [1048, 519] width 40 height 40
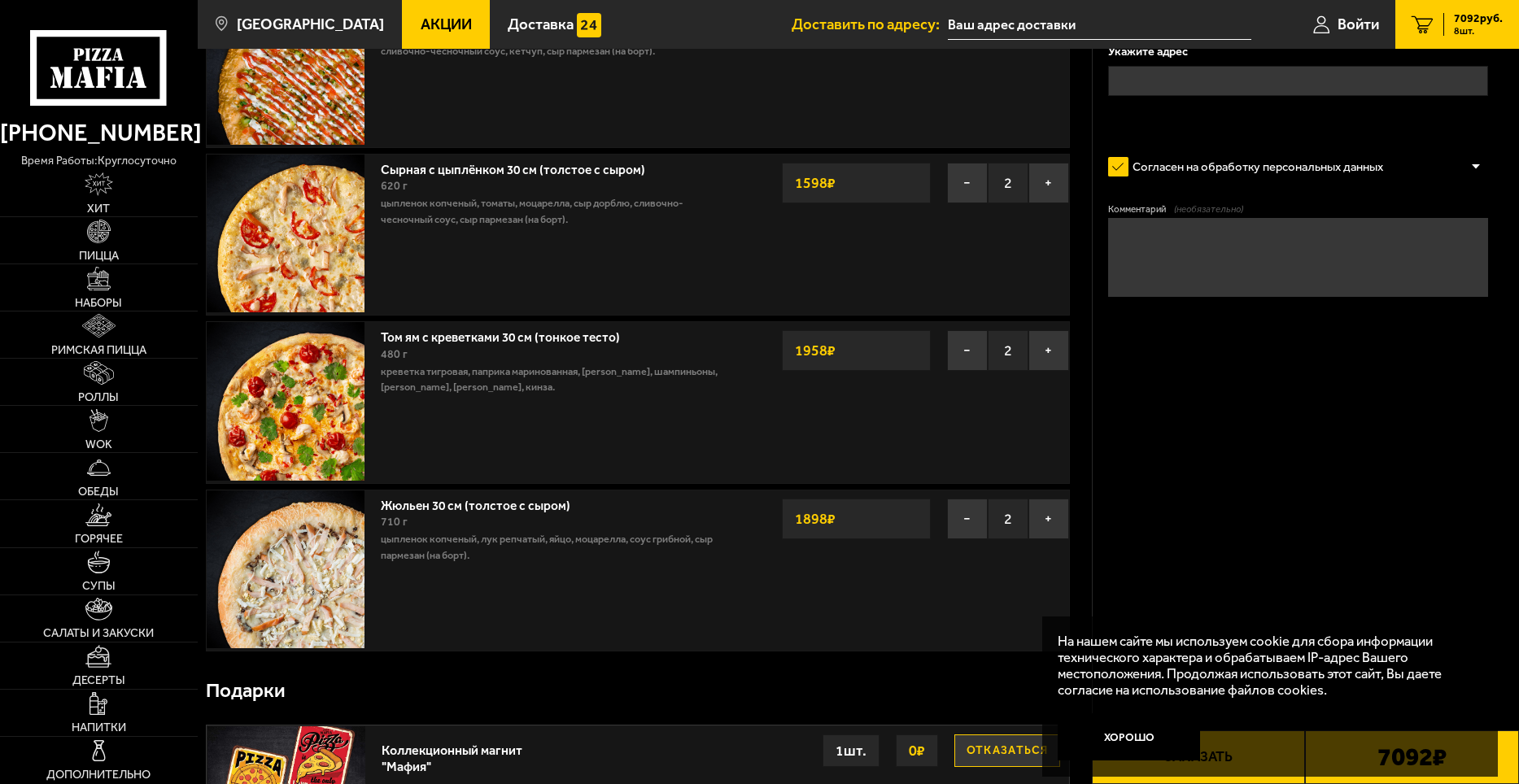
scroll to position [0, 0]
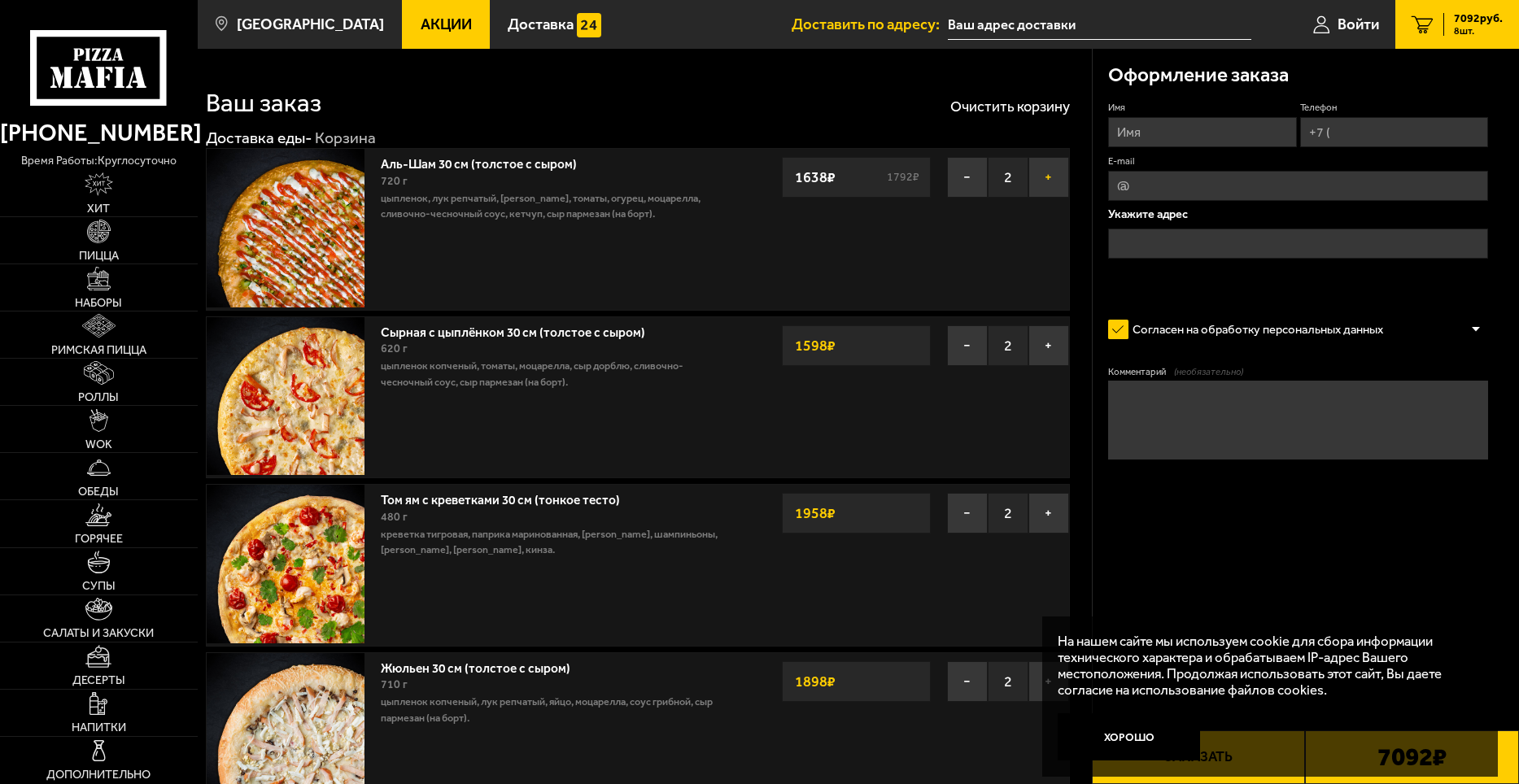
click at [1044, 176] on button "+" at bounding box center [1048, 177] width 40 height 40
click at [1044, 344] on button "+" at bounding box center [1048, 345] width 40 height 40
click at [1050, 509] on button "+" at bounding box center [1048, 513] width 40 height 40
click at [1034, 686] on button "+" at bounding box center [1048, 681] width 40 height 40
click at [1149, 738] on button "Хорошо" at bounding box center [1128, 736] width 142 height 47
